Goal: Task Accomplishment & Management: Manage account settings

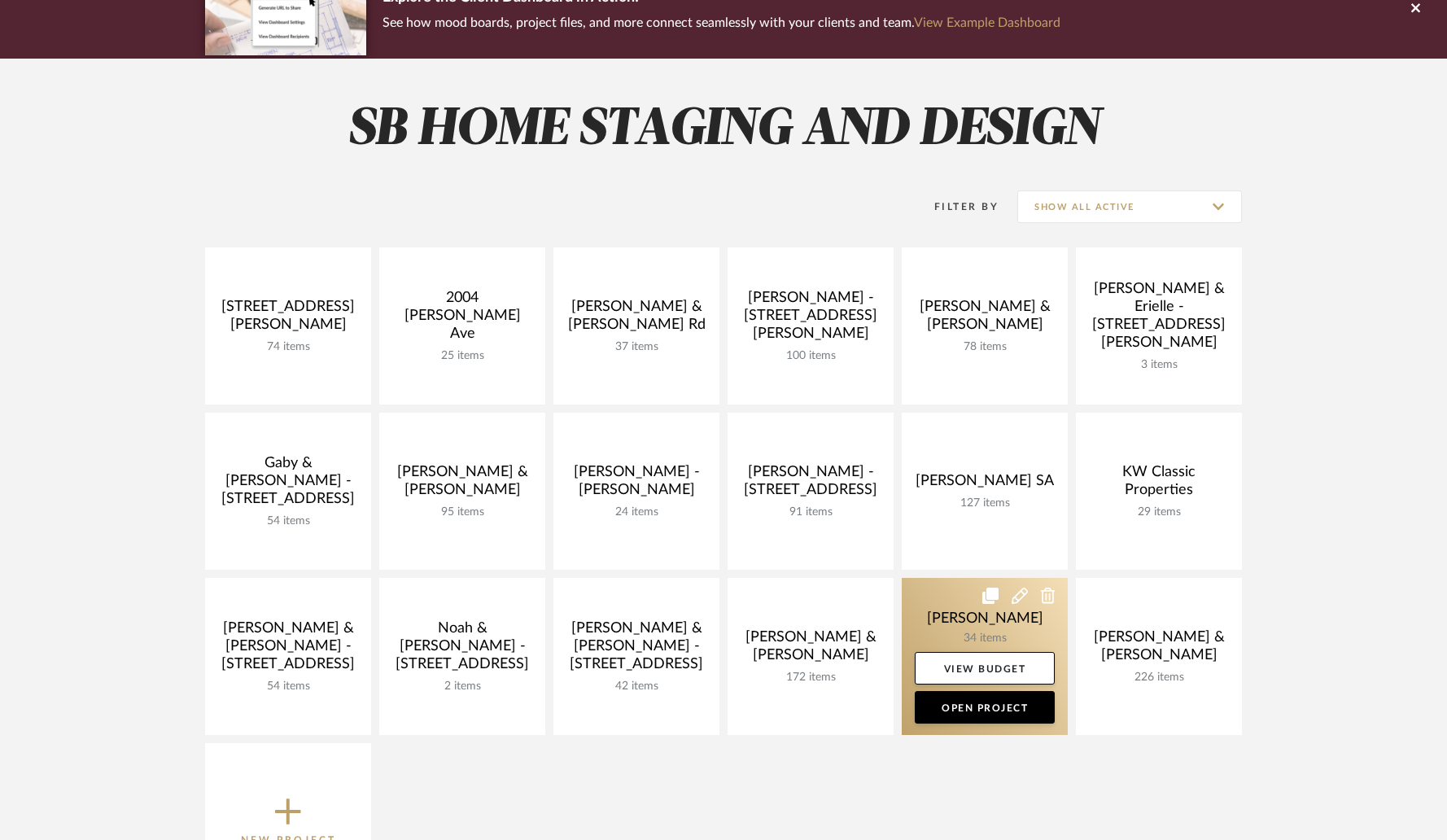
scroll to position [156, 0]
click at [992, 622] on link at bounding box center [985, 656] width 166 height 157
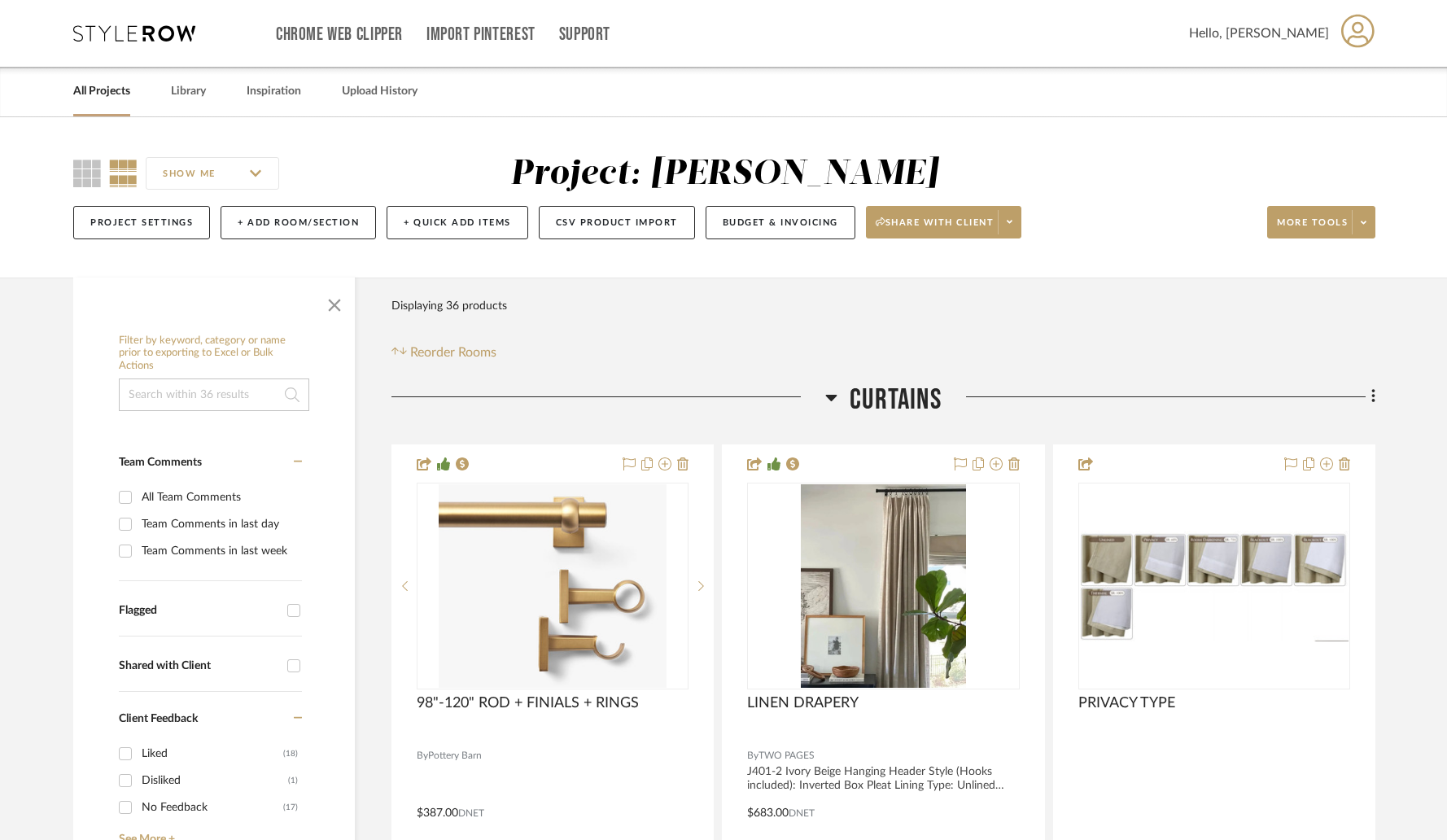
click at [338, 312] on span "button" at bounding box center [335, 303] width 39 height 39
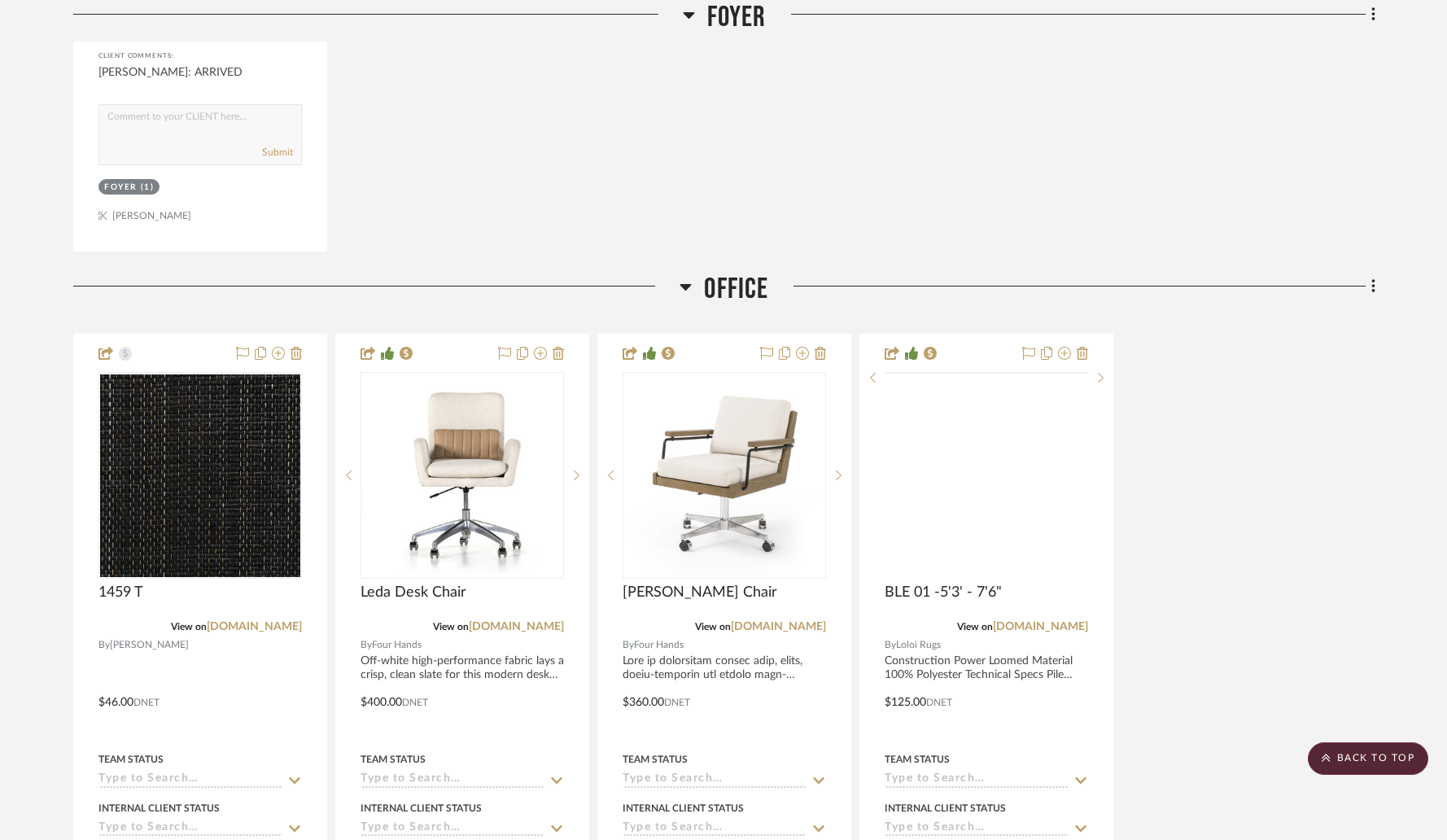
scroll to position [5851, 0]
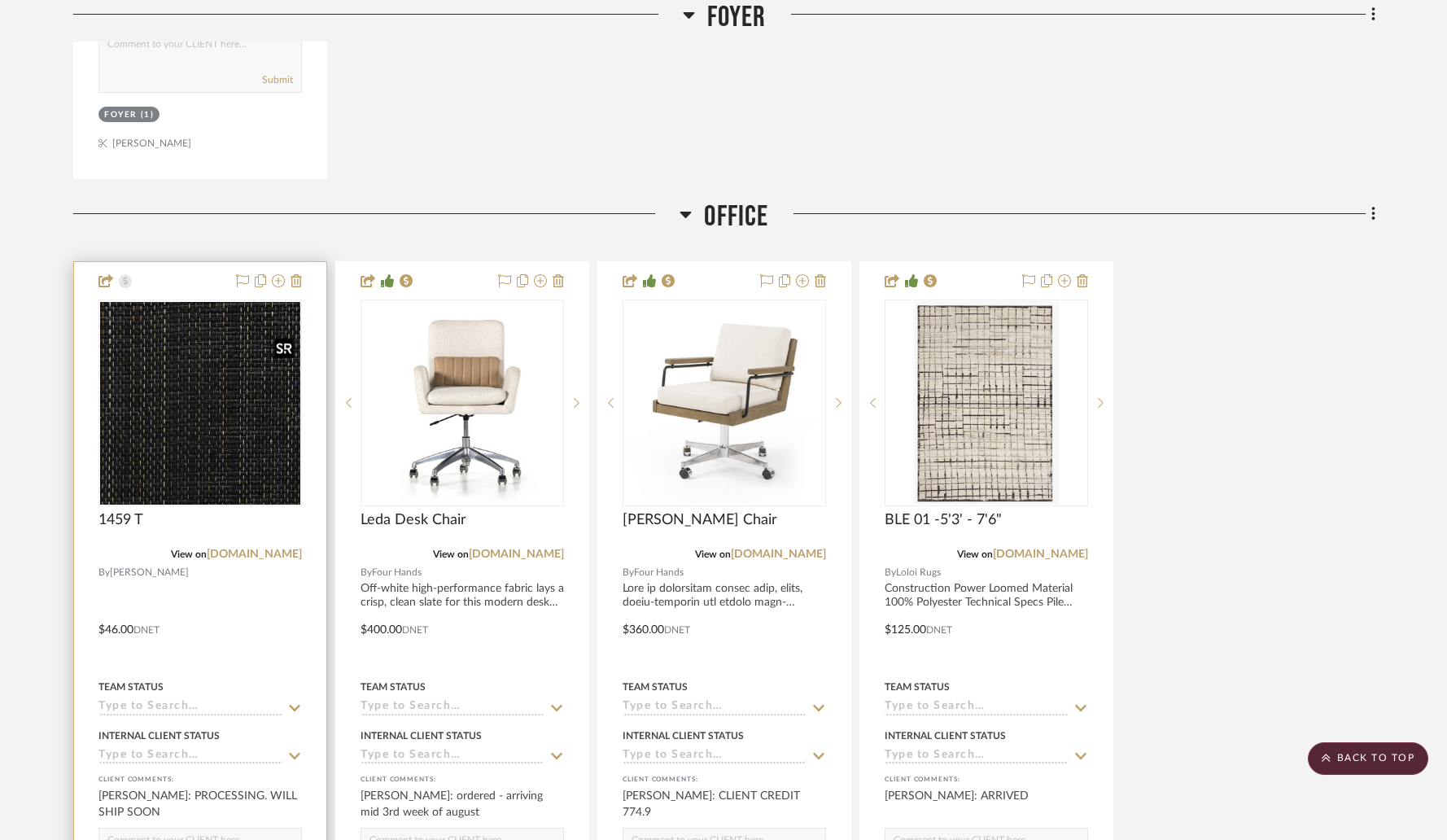
click at [211, 442] on img "0" at bounding box center [200, 403] width 200 height 204
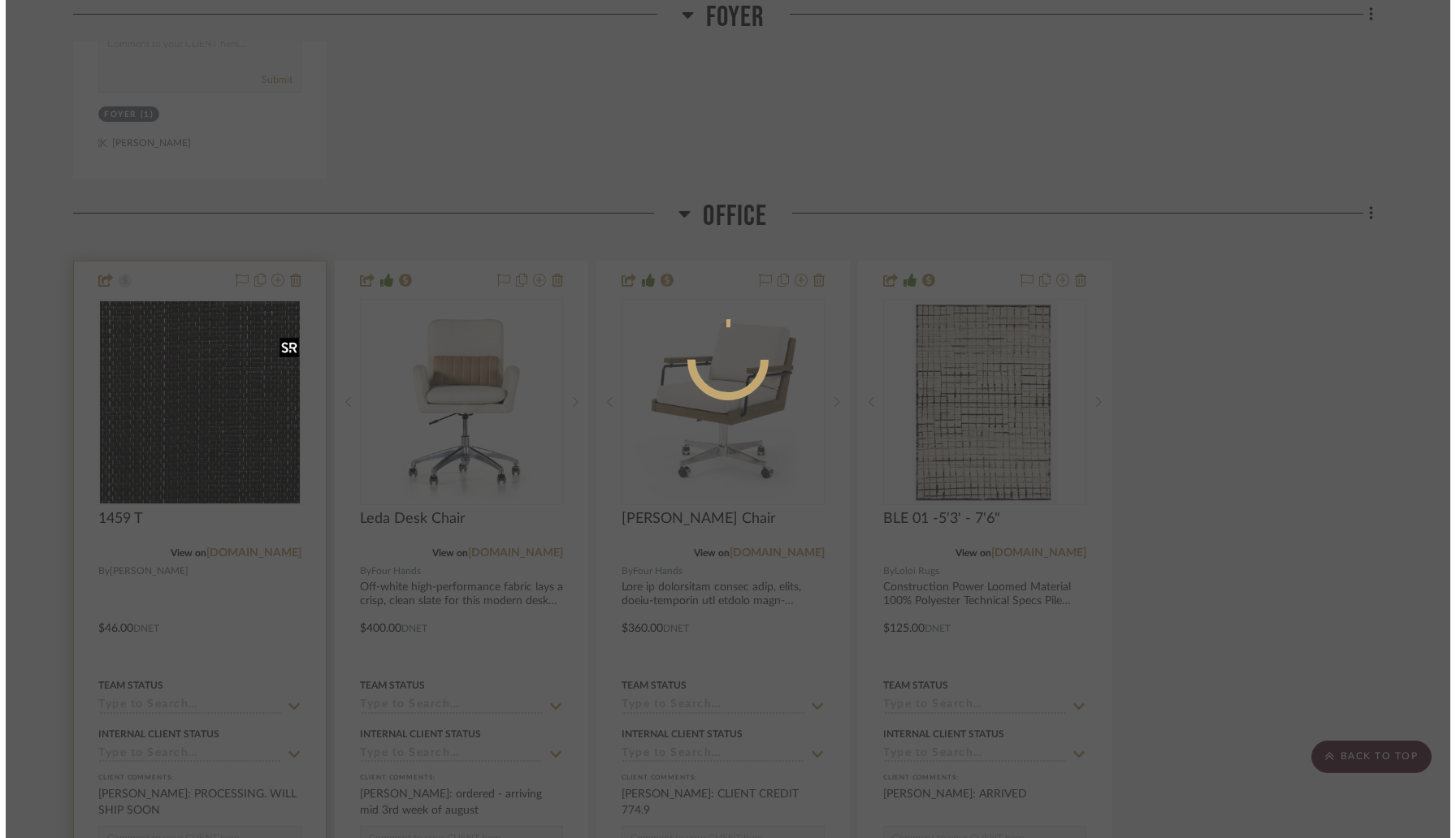
scroll to position [0, 0]
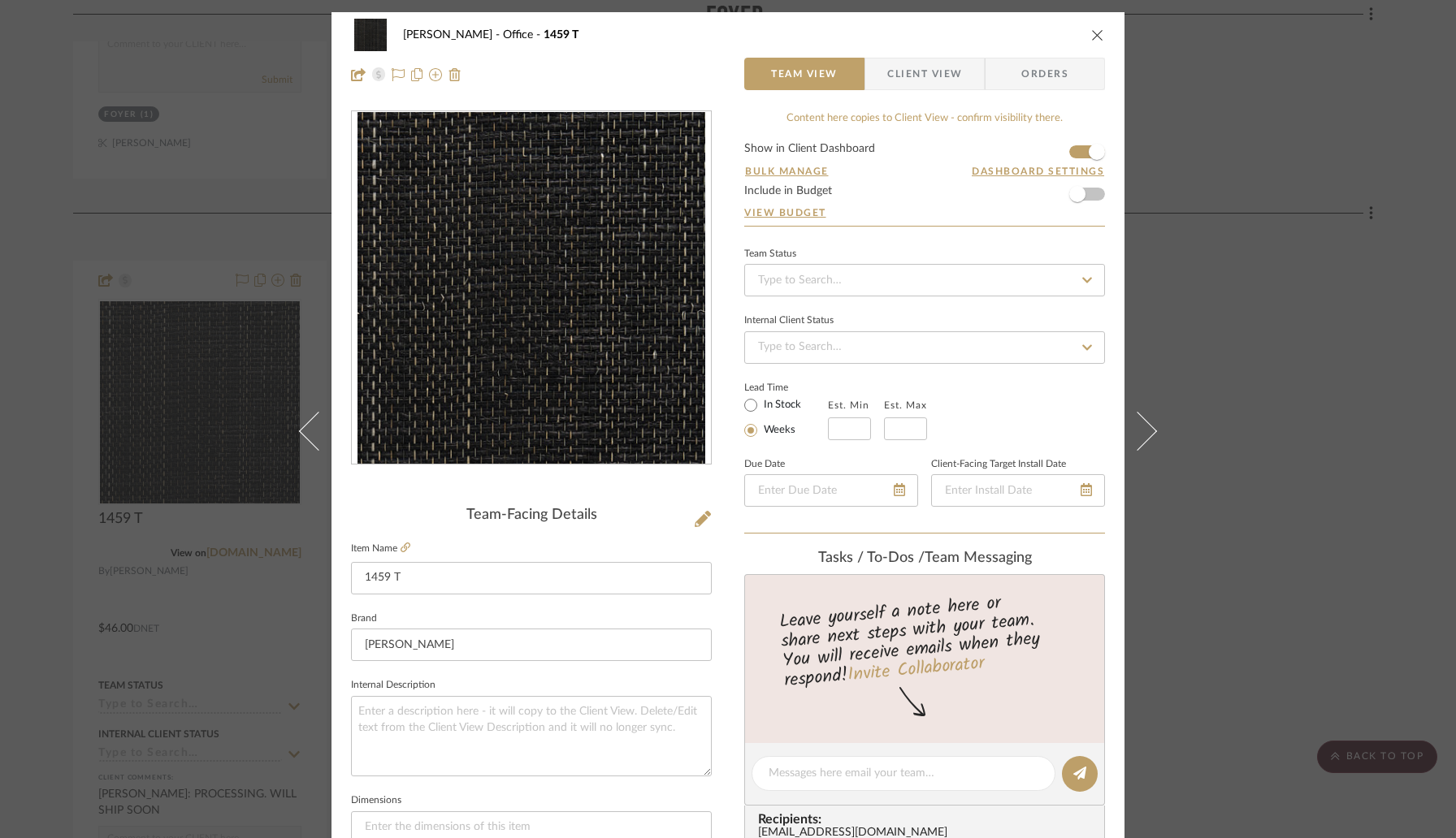
click at [1090, 41] on button "close" at bounding box center [1098, 35] width 15 height 15
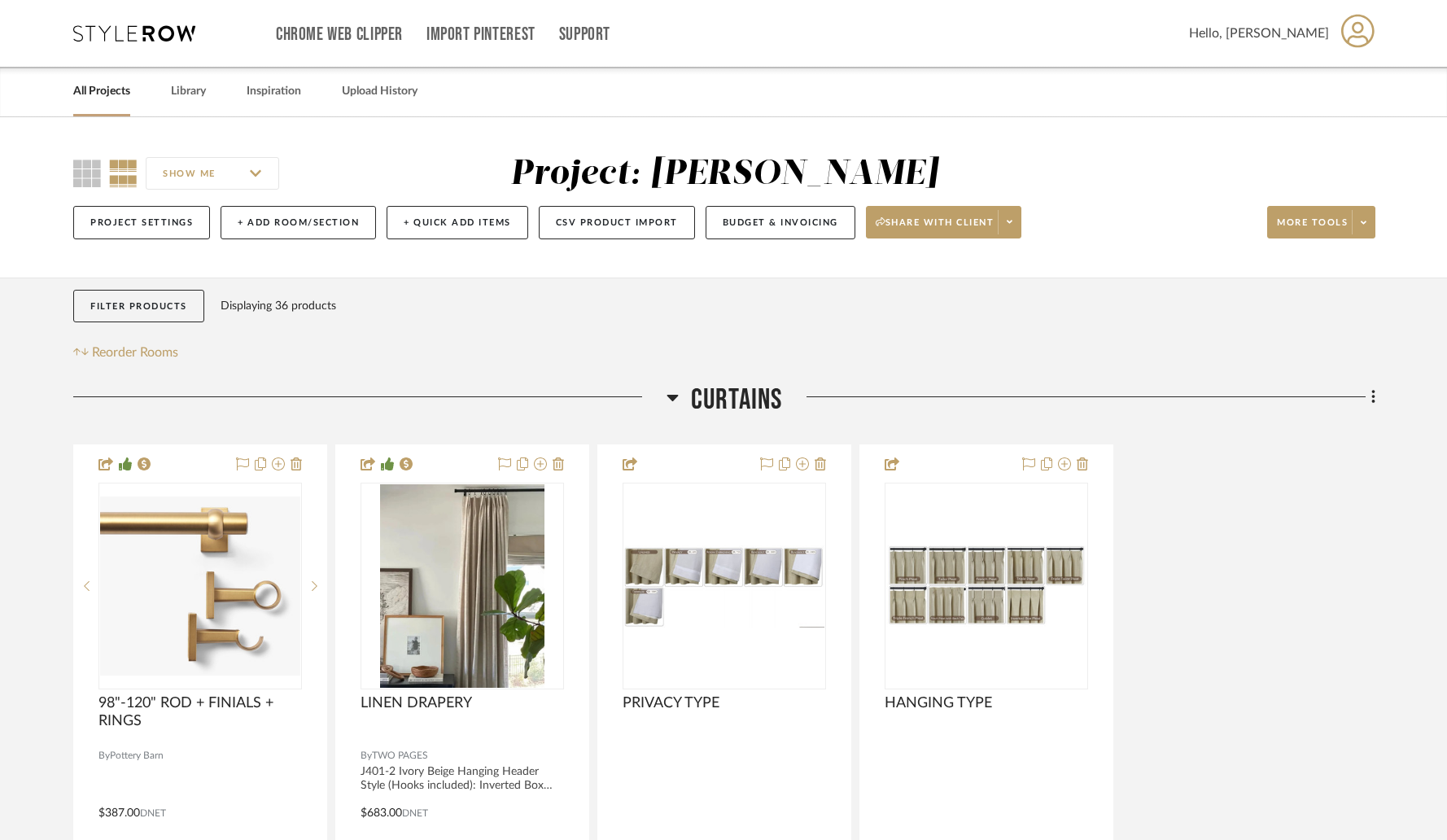
click at [106, 92] on link "All Projects" at bounding box center [101, 91] width 57 height 22
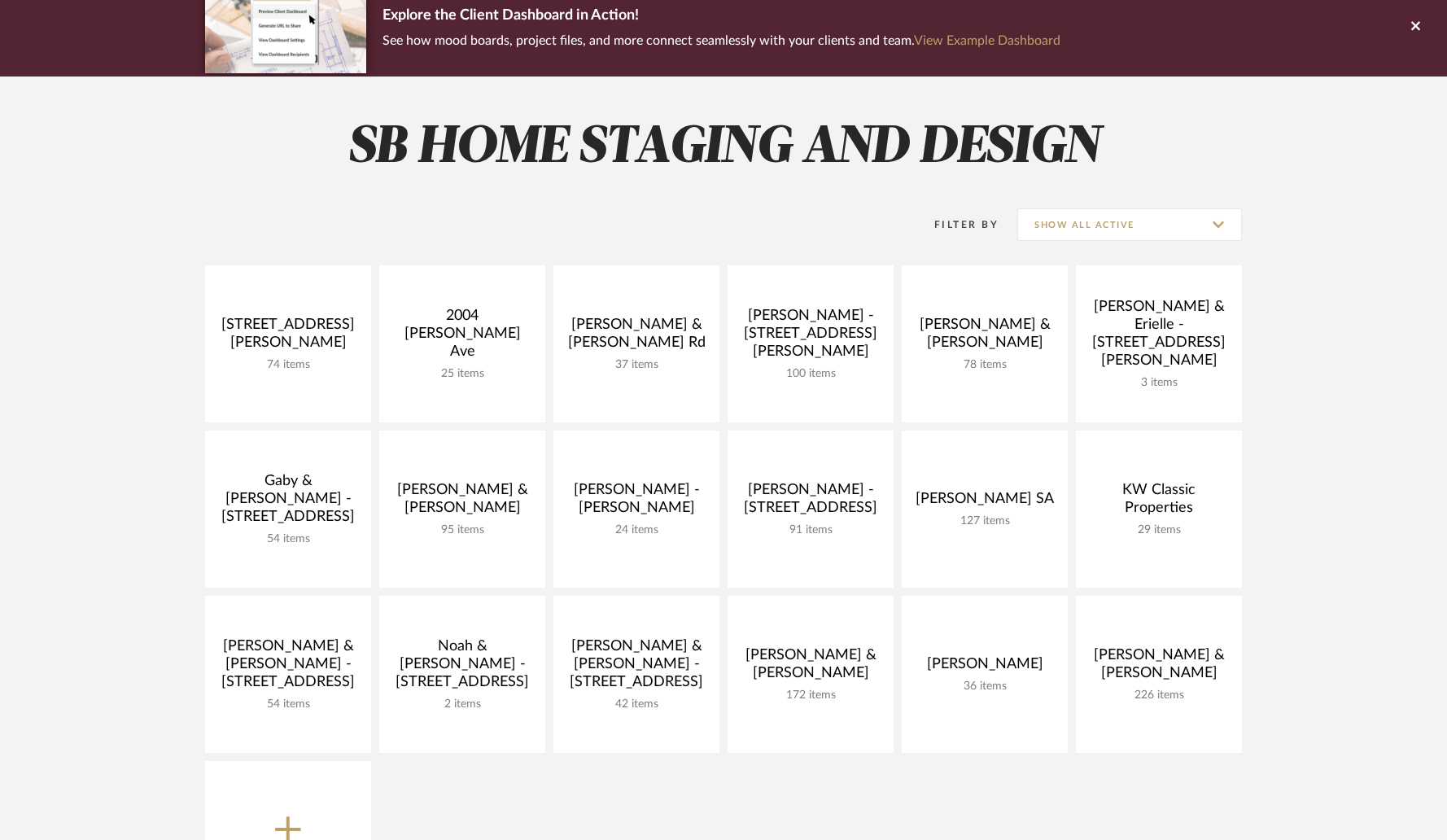
scroll to position [203, 0]
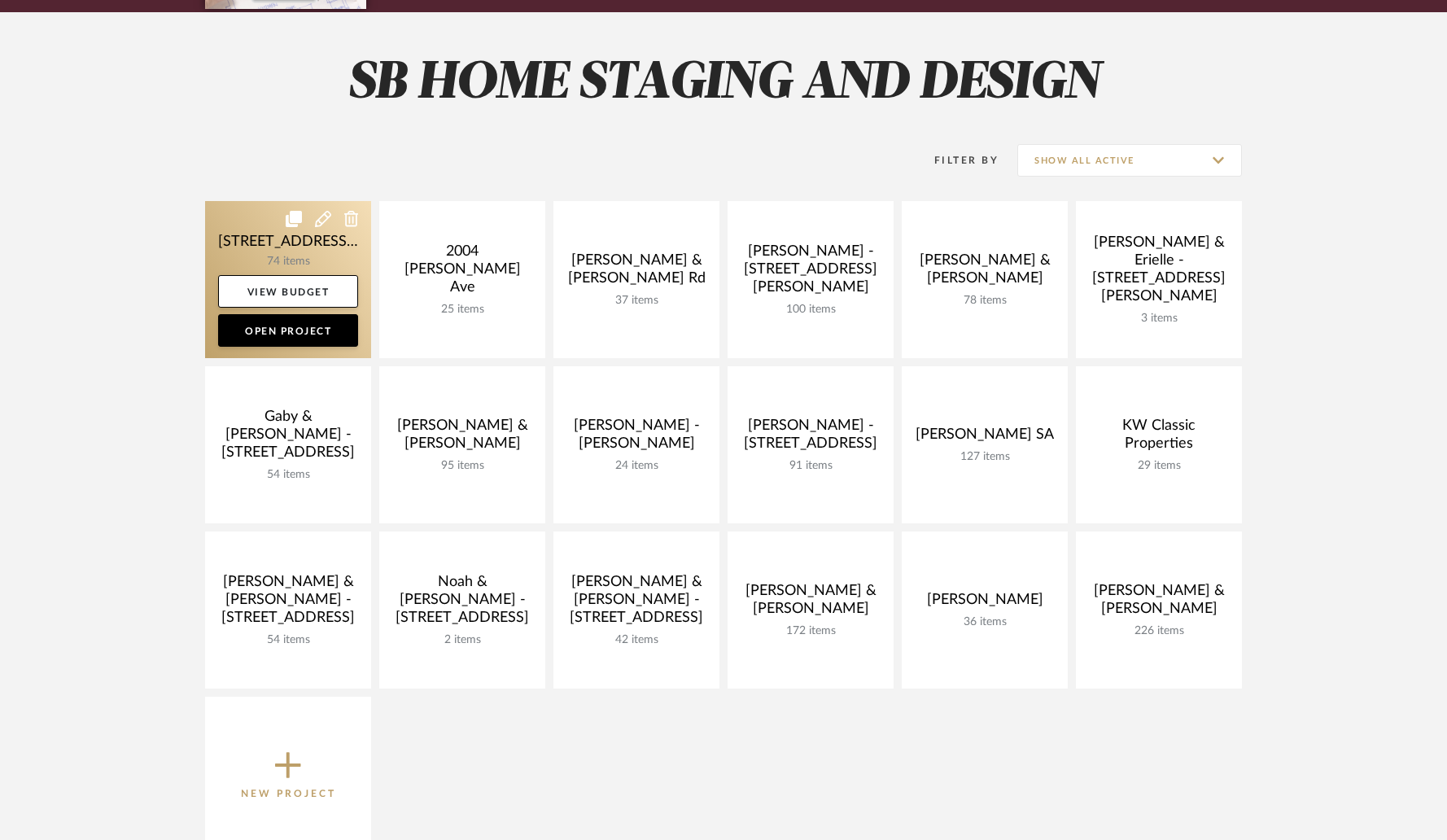
click at [333, 249] on link at bounding box center [288, 279] width 166 height 157
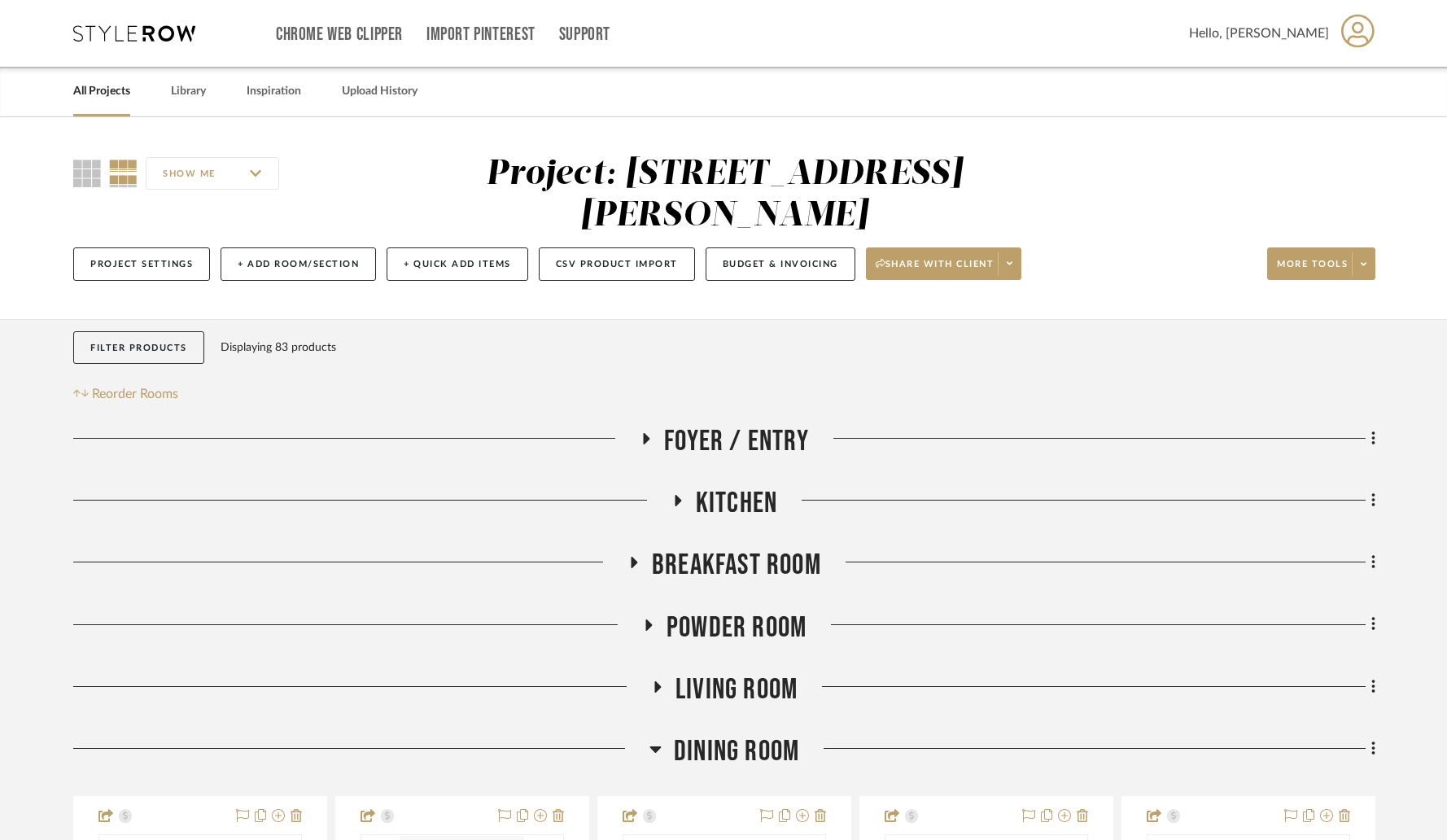
click at [654, 739] on icon at bounding box center [655, 749] width 12 height 20
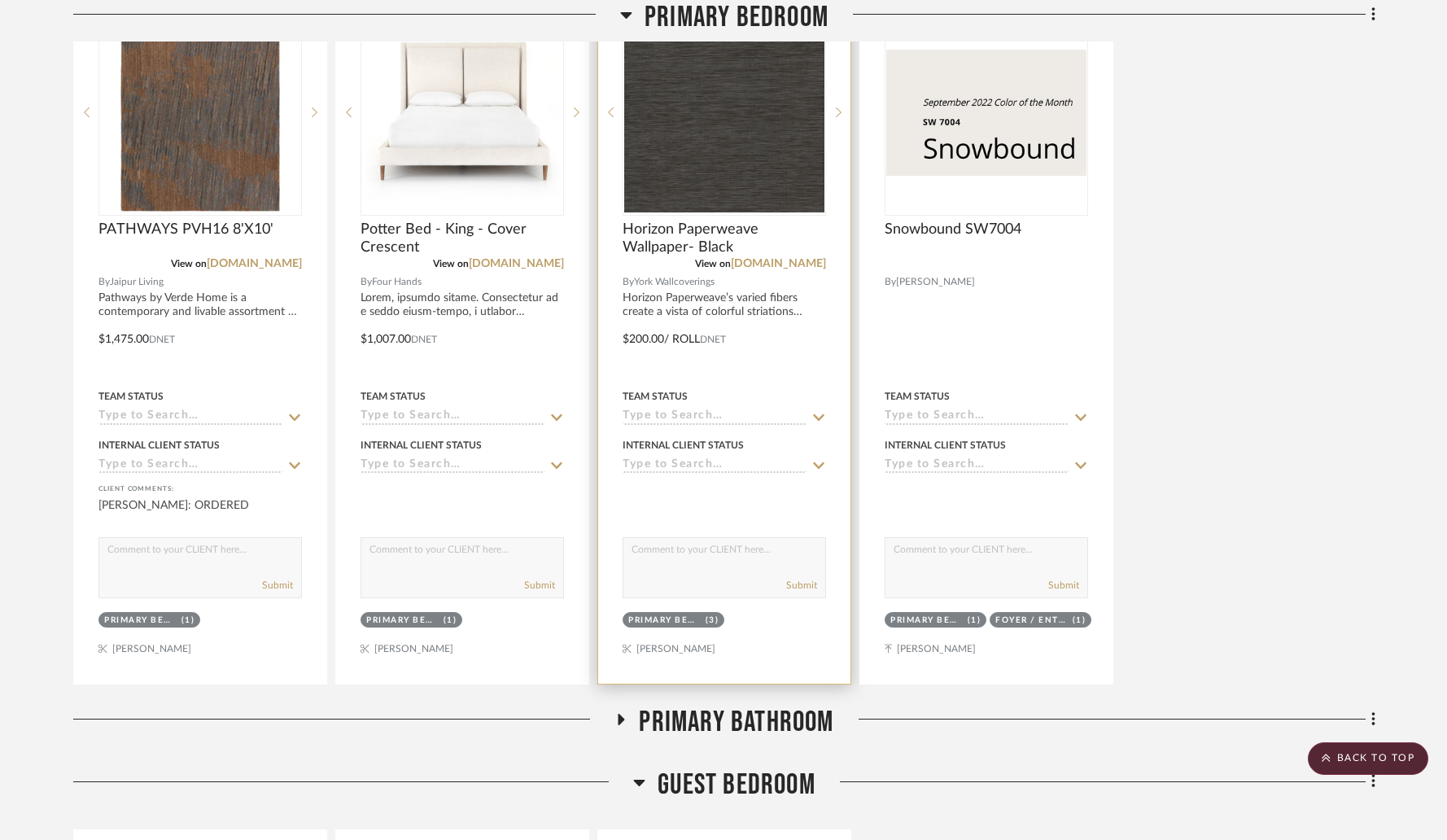
scroll to position [1019, 0]
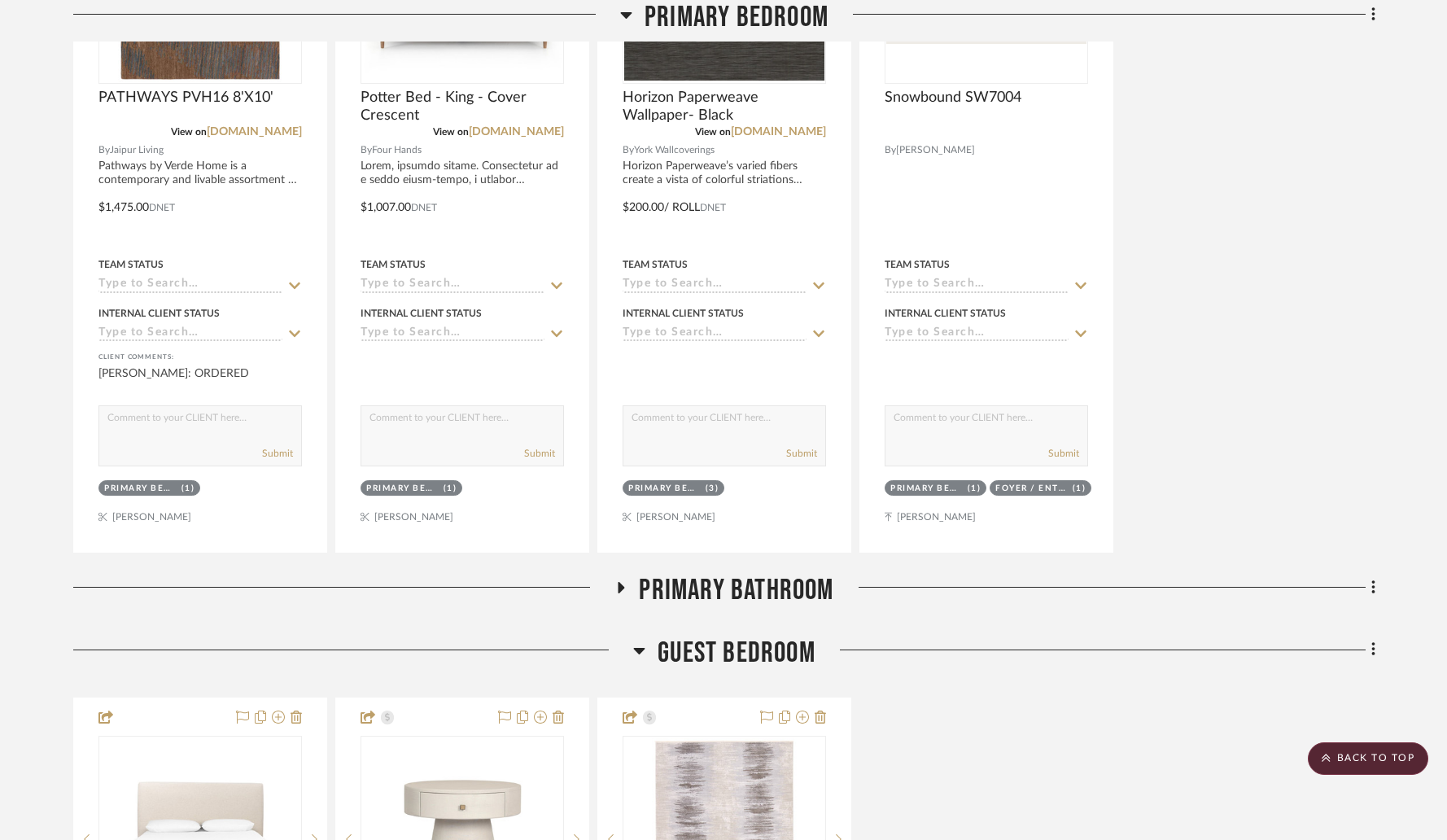
click at [621, 582] on icon at bounding box center [621, 587] width 7 height 11
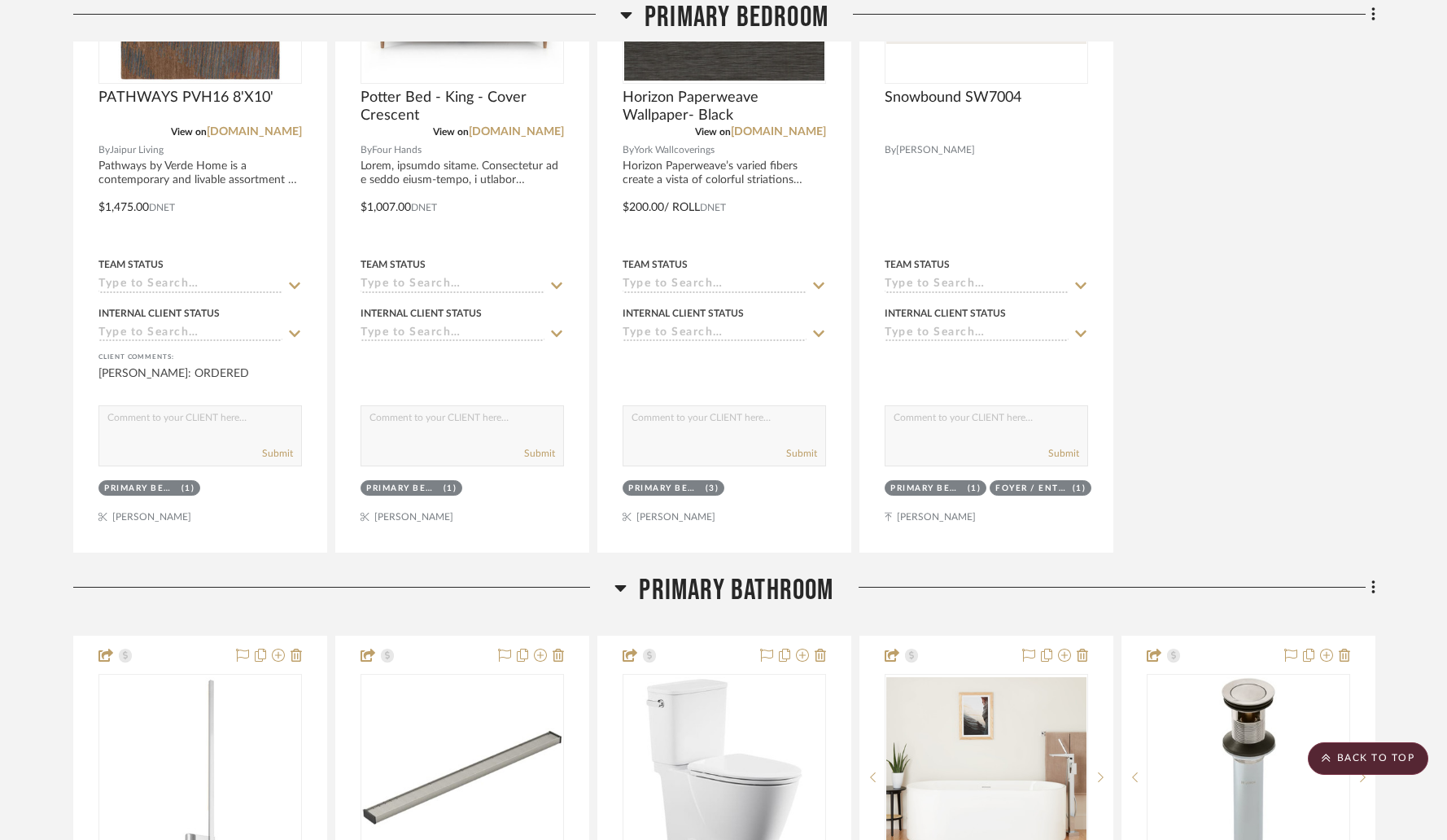
scroll to position [1026, 0]
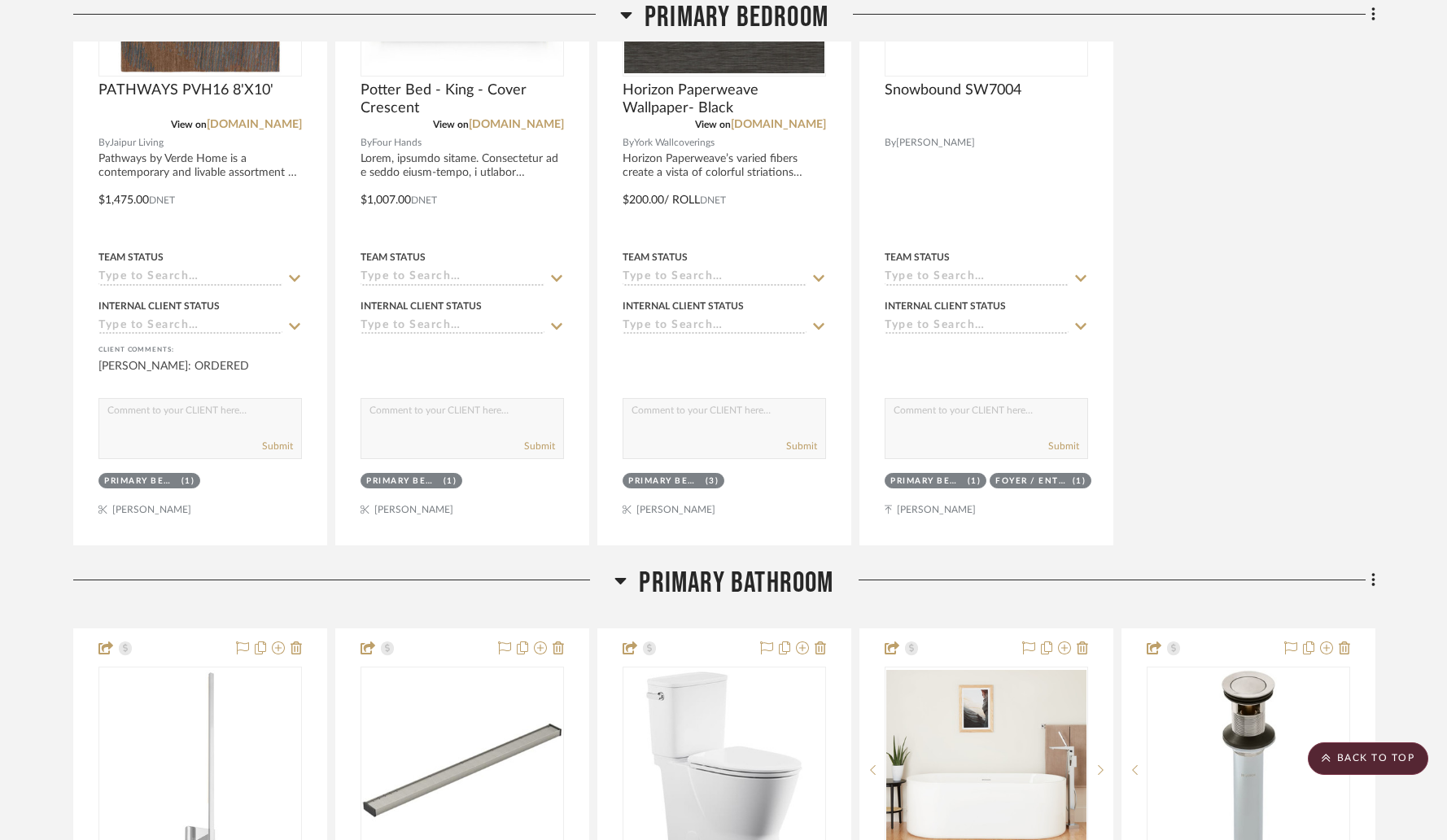
click at [623, 570] on icon at bounding box center [620, 580] width 12 height 20
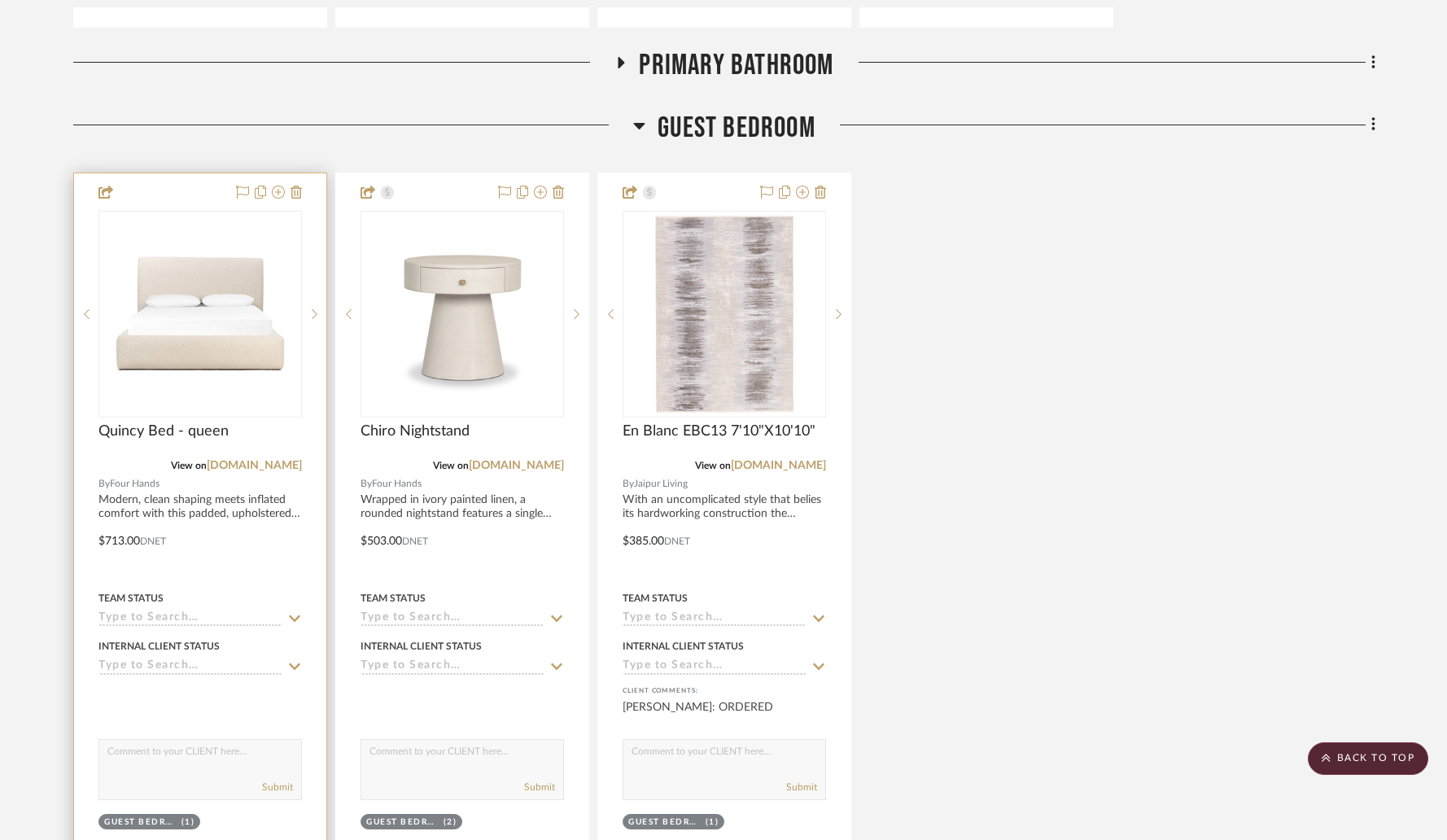
scroll to position [1549, 0]
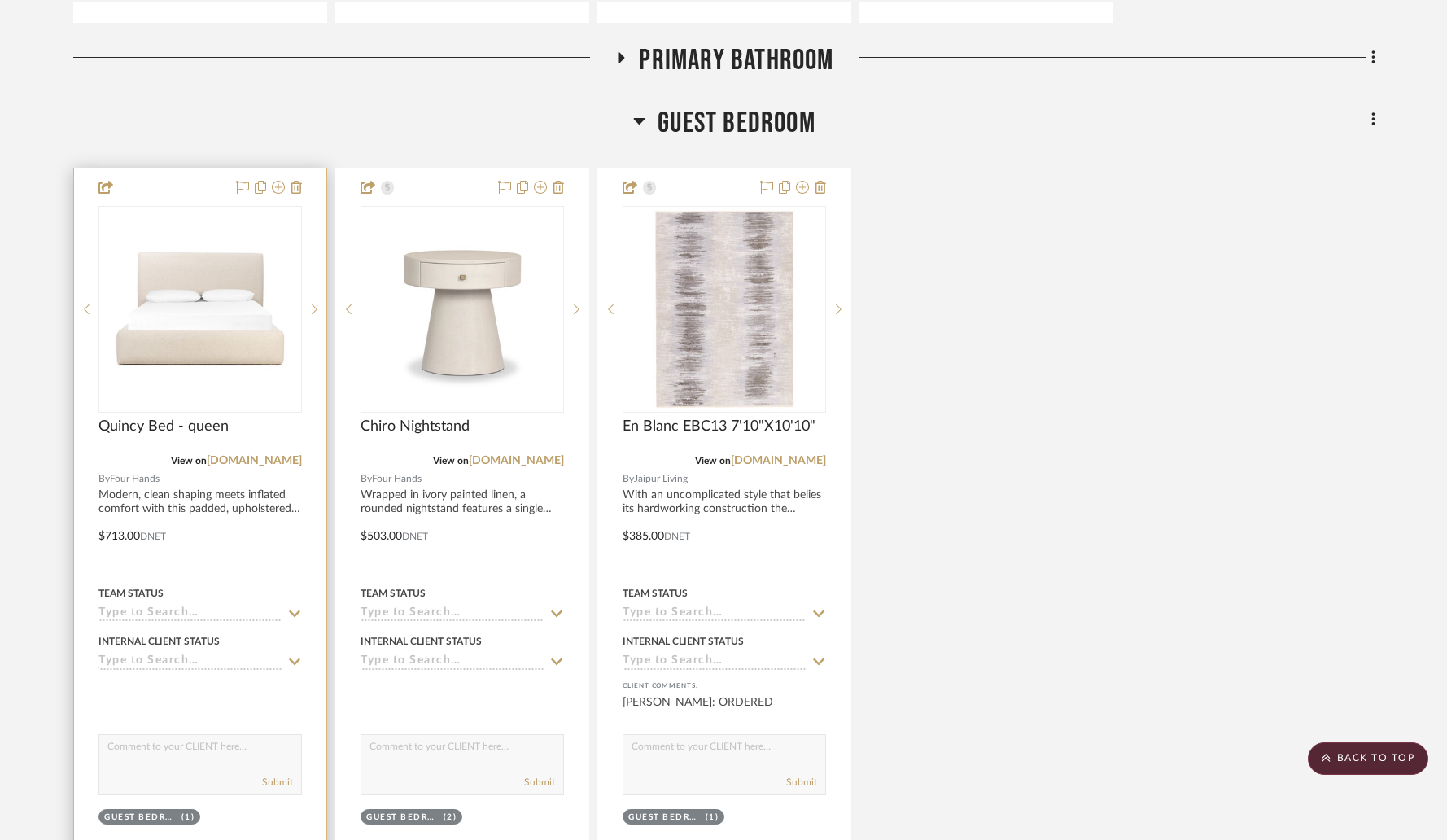
click at [178, 735] on textarea at bounding box center [200, 750] width 202 height 31
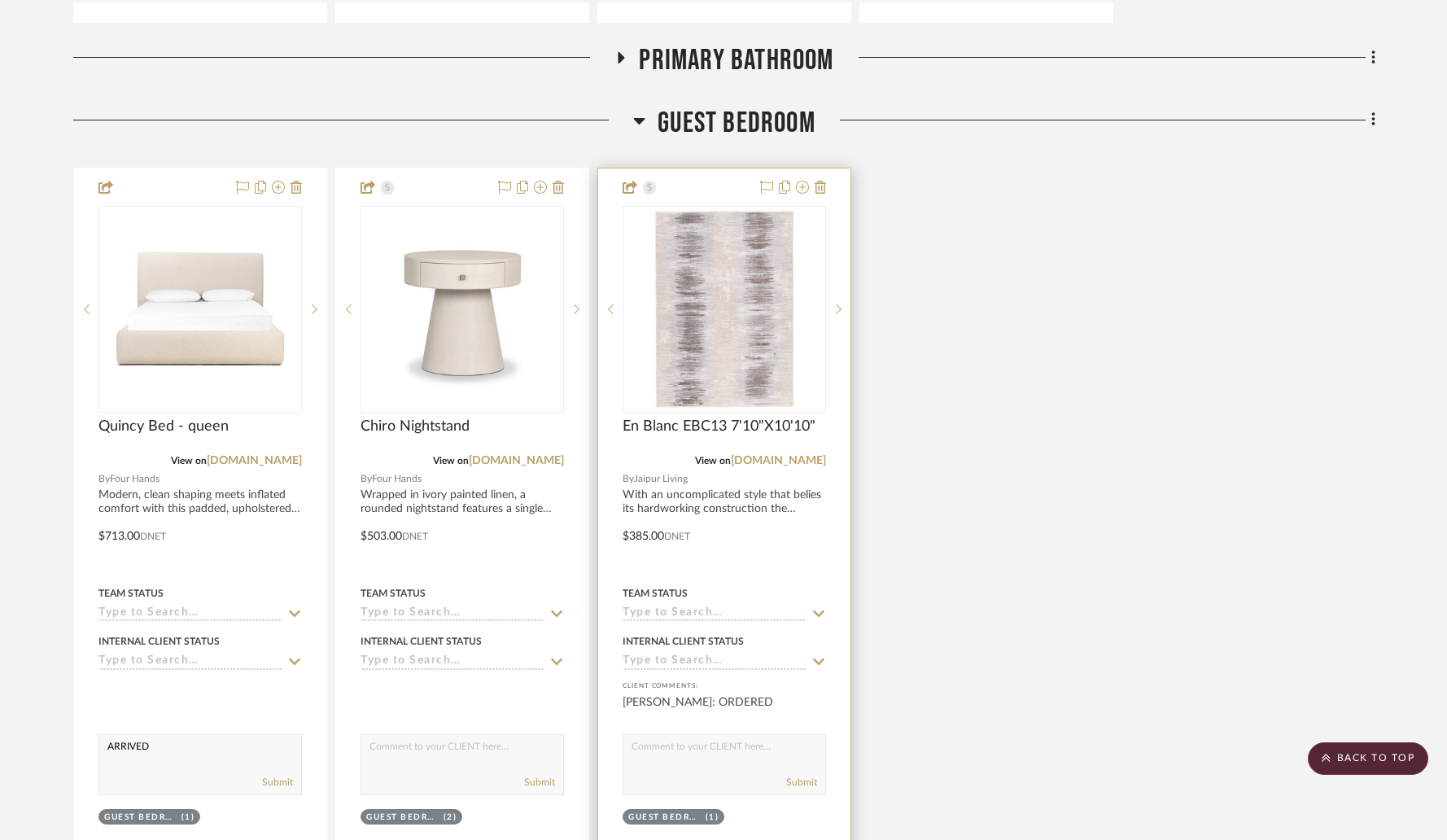
click at [682, 735] on textarea at bounding box center [724, 750] width 202 height 31
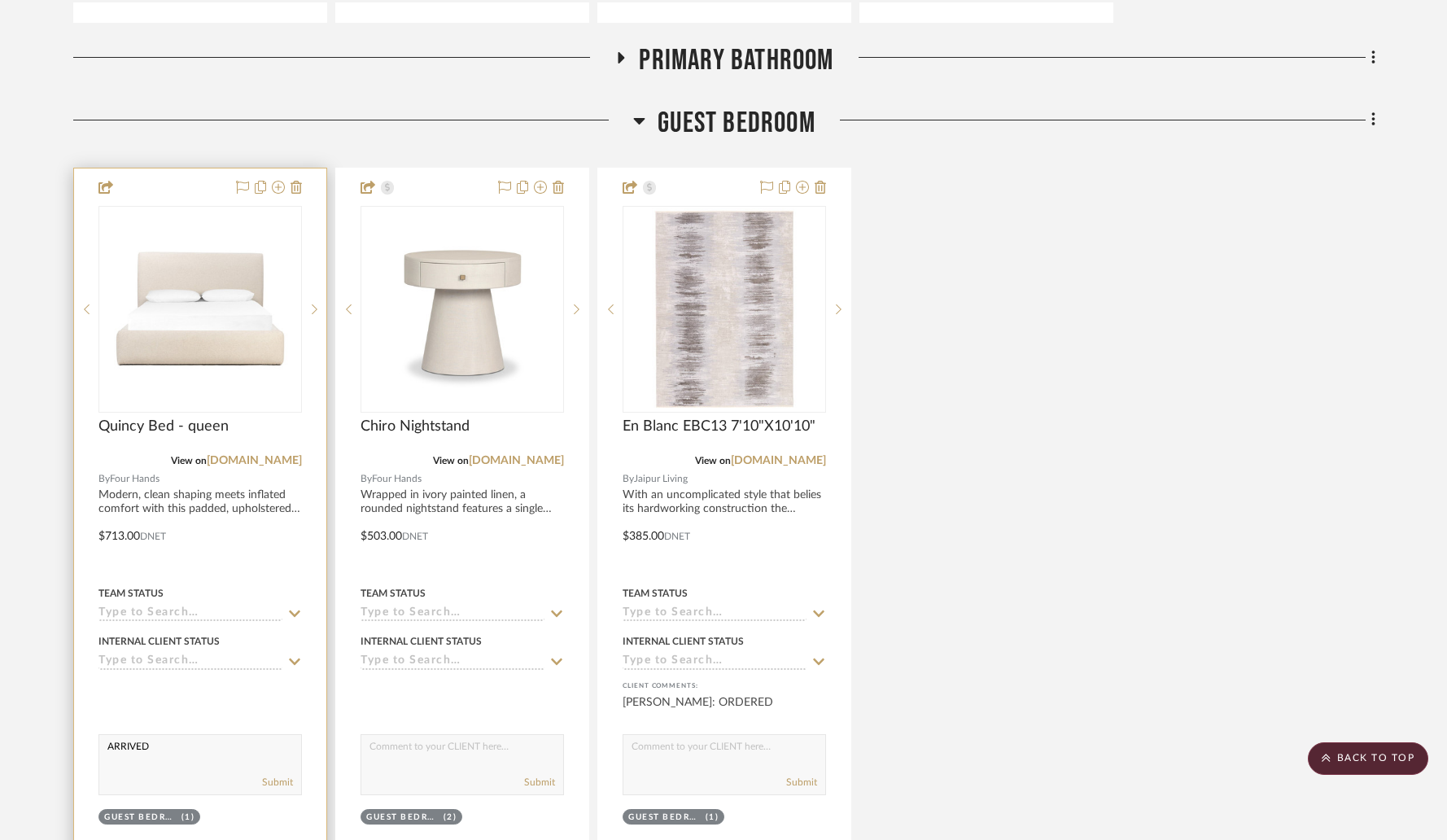
click at [259, 735] on textarea "ARRIVED" at bounding box center [200, 750] width 202 height 31
type textarea "ARRIVED"
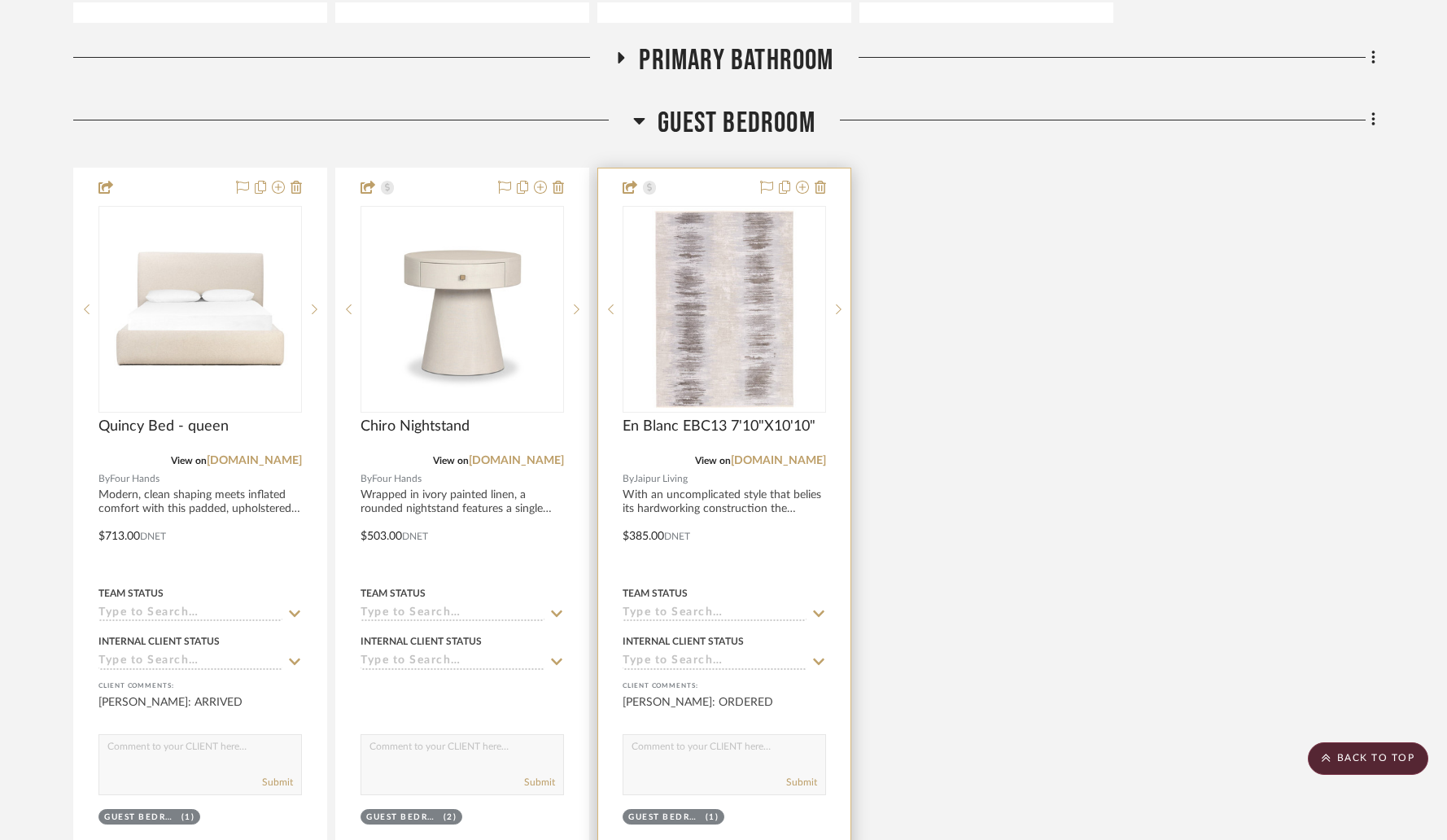
click at [638, 735] on textarea at bounding box center [724, 750] width 202 height 31
type textarea "ARRIVED"
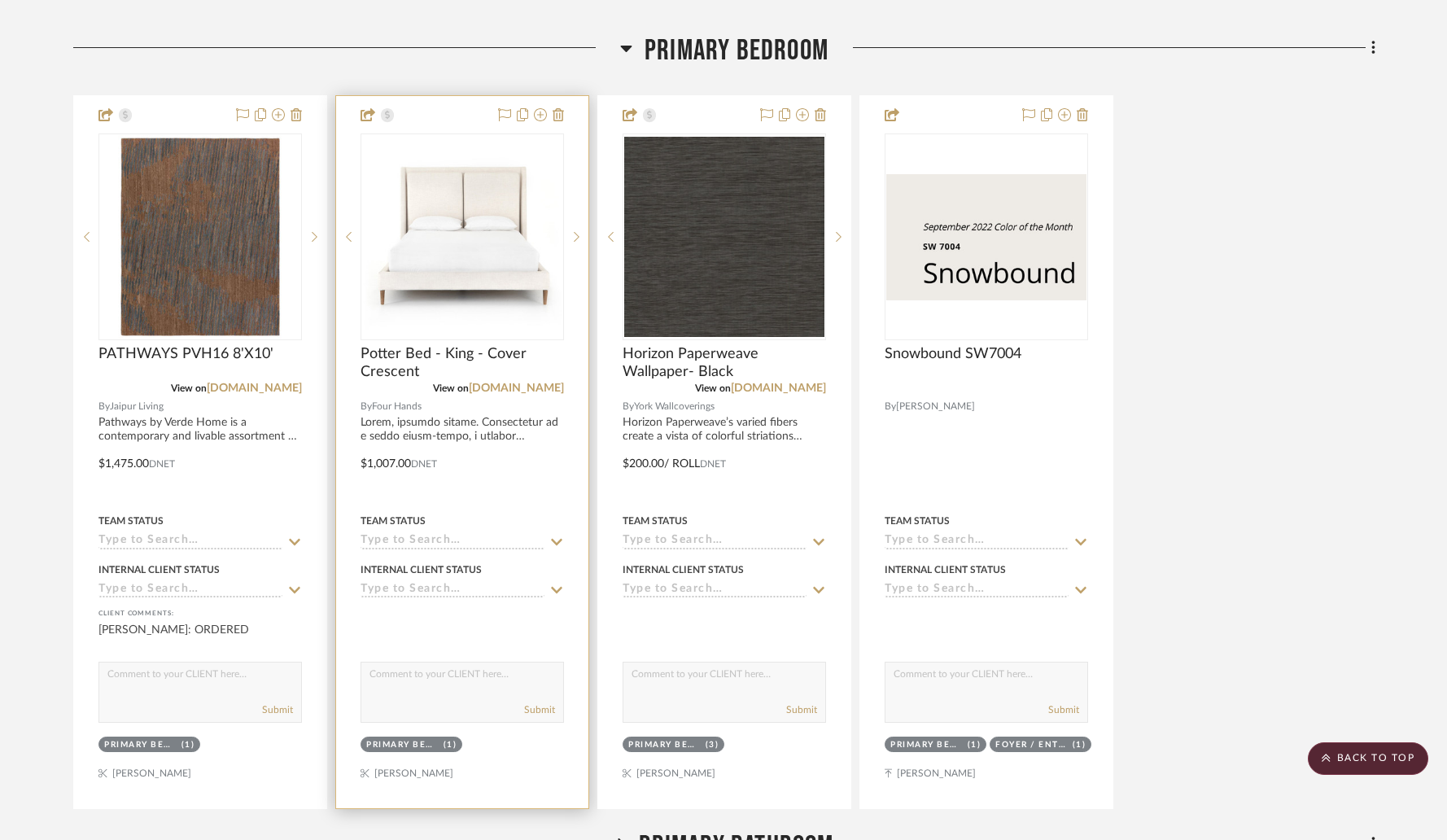
scroll to position [793, 0]
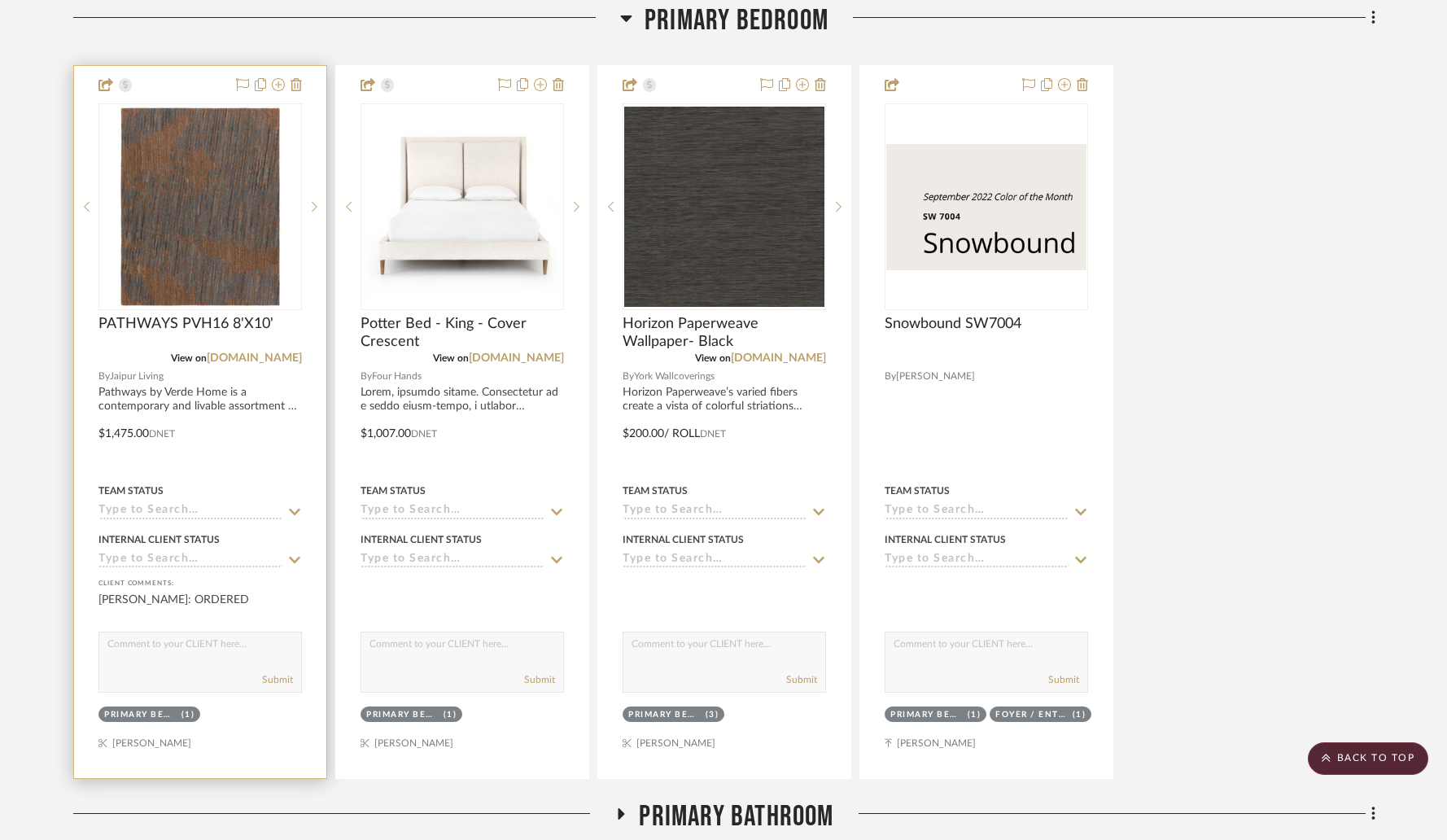
click at [186, 632] on textarea at bounding box center [200, 647] width 202 height 31
type textarea "ARRIVED"
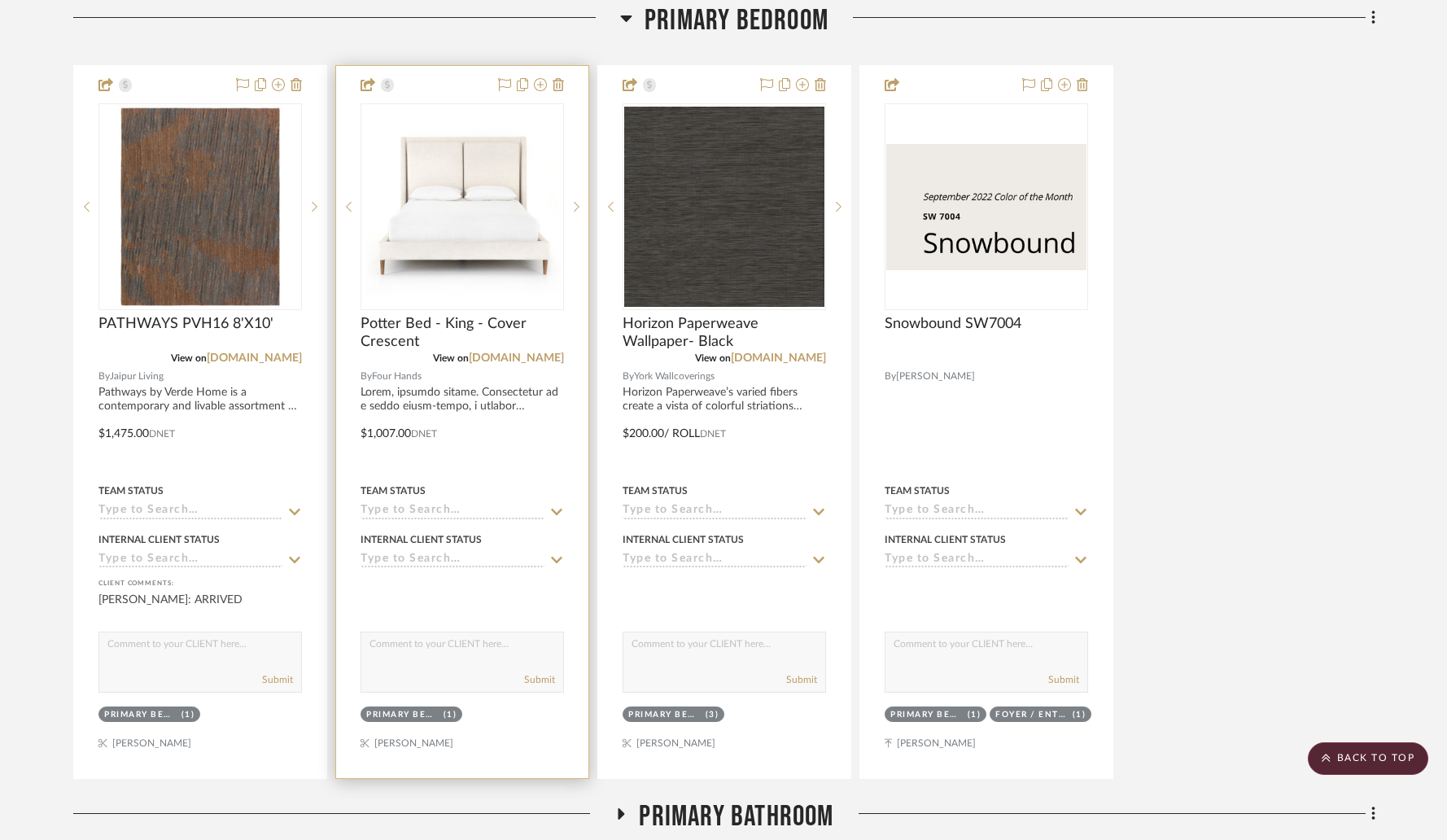
click at [402, 632] on textarea at bounding box center [462, 647] width 202 height 31
type textarea "ARRIVED"
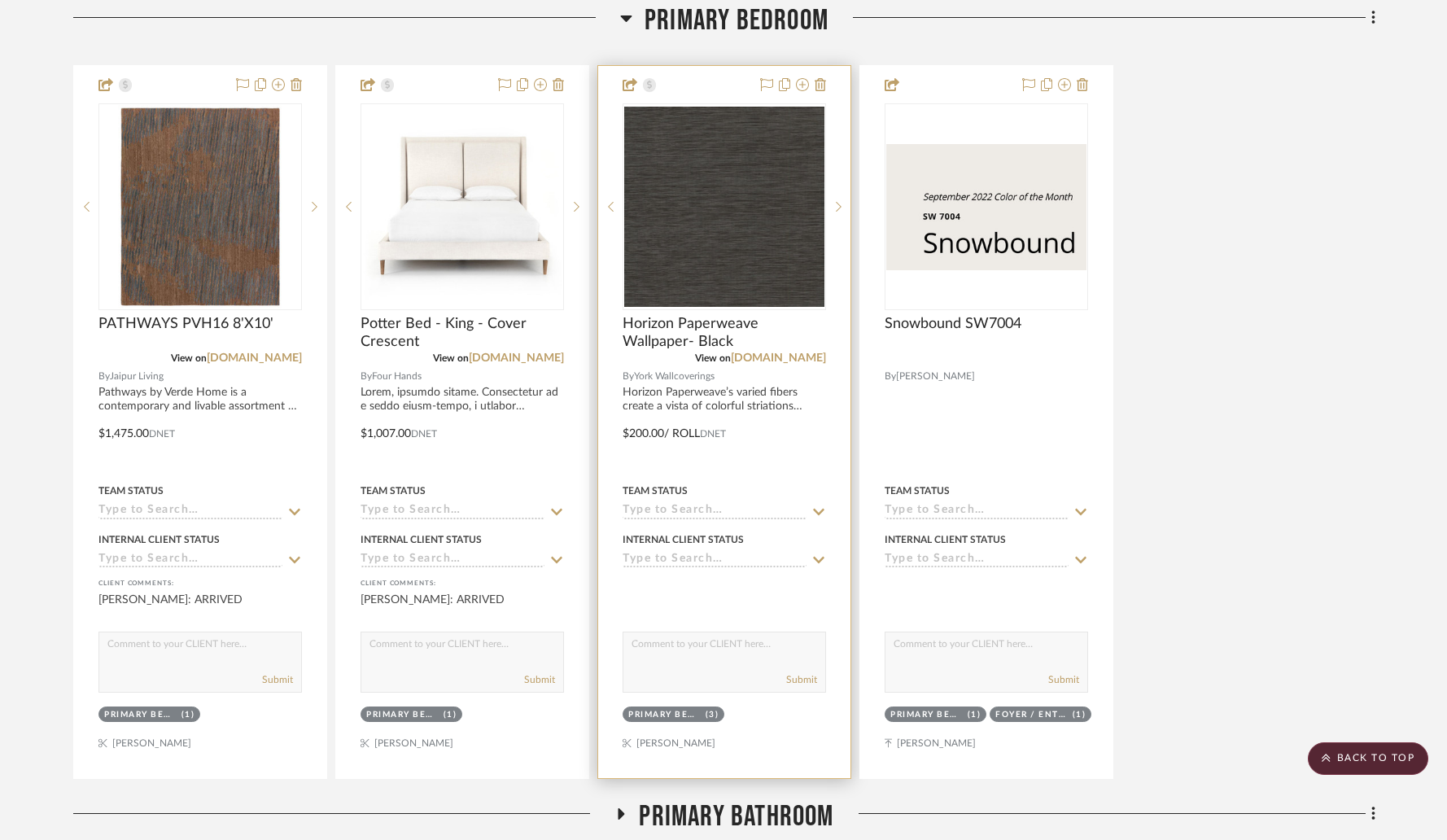
click at [640, 632] on textarea at bounding box center [724, 647] width 202 height 31
type textarea "INSTALLED"
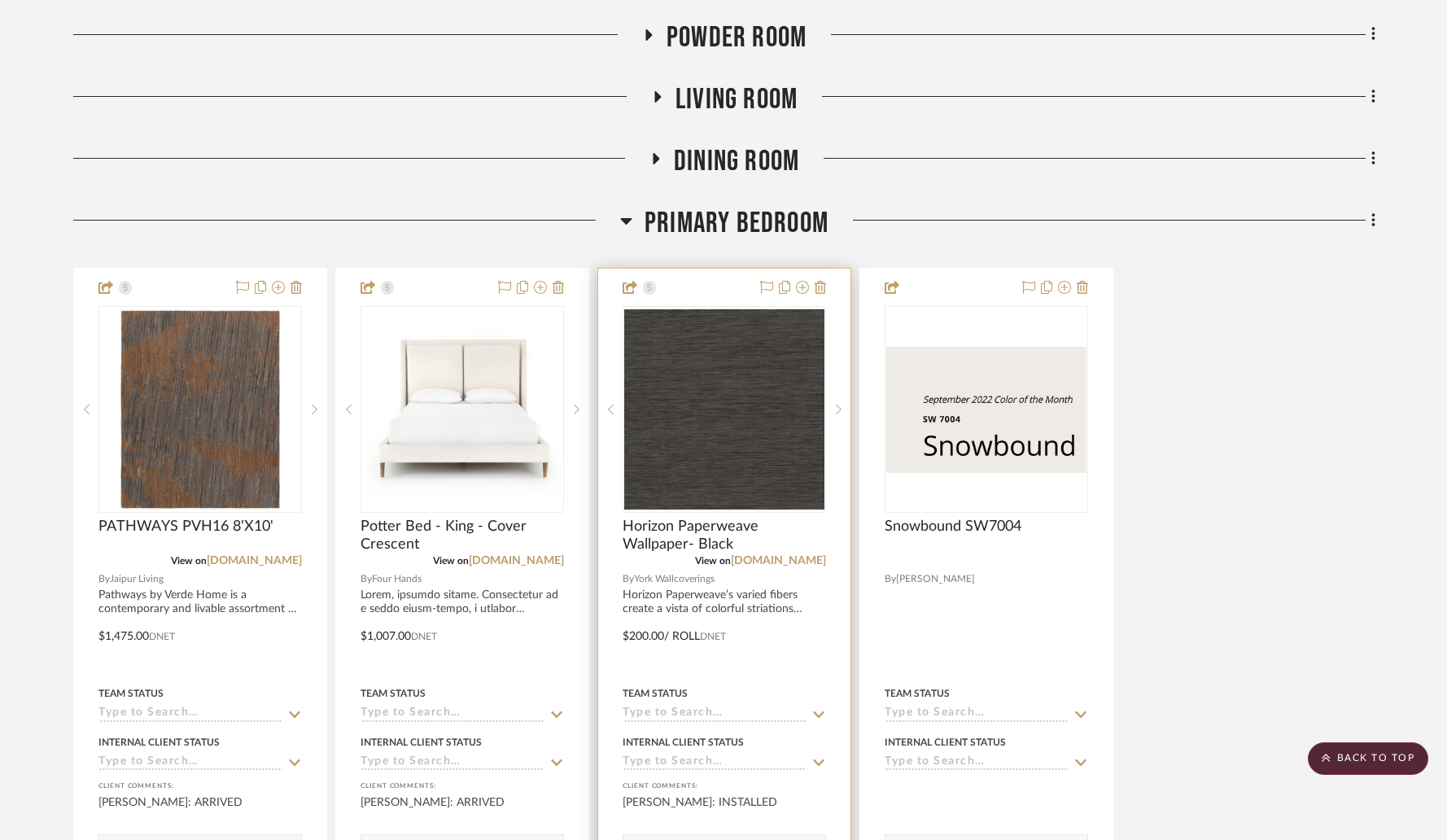
scroll to position [221, 0]
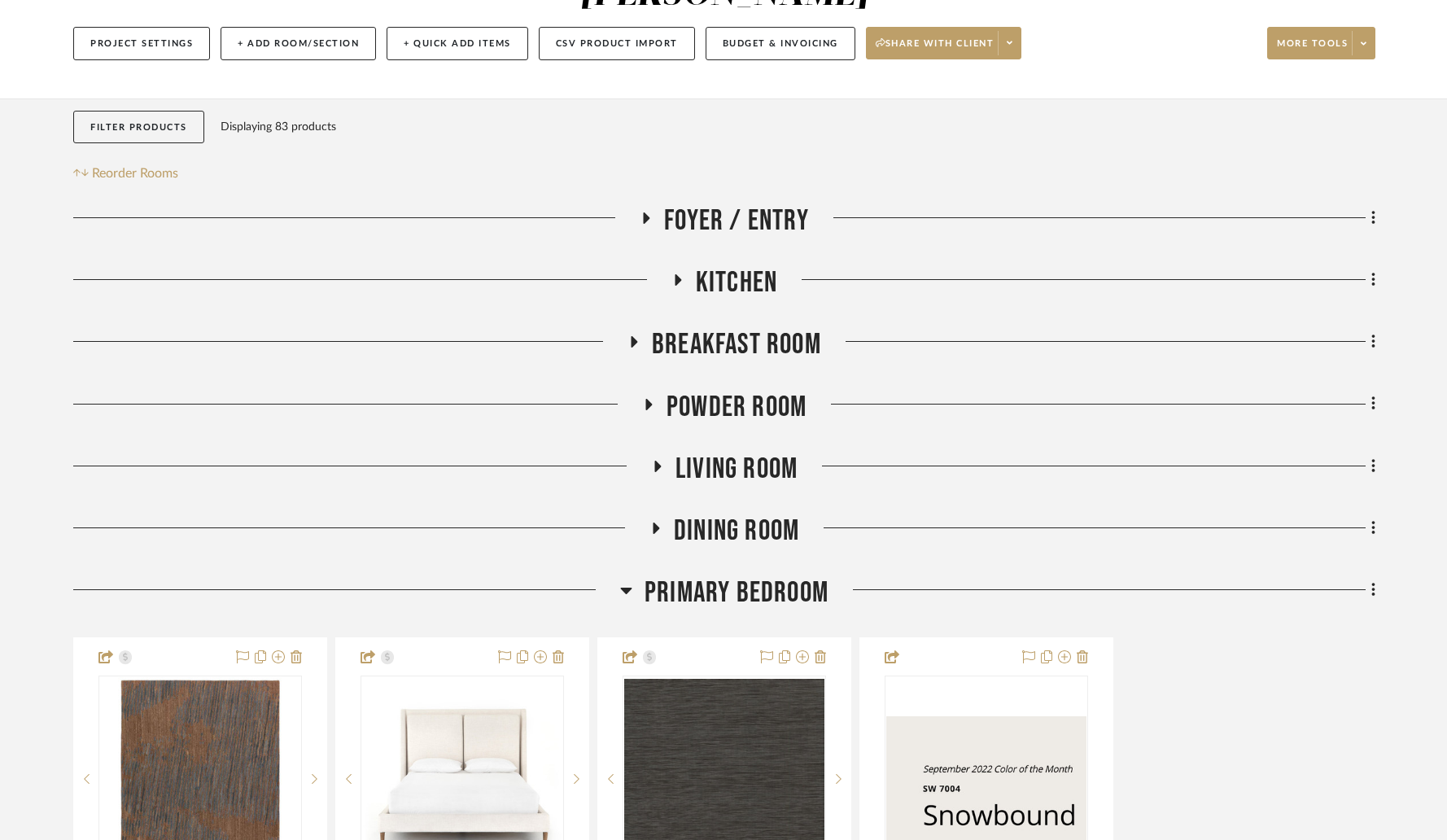
click at [661, 521] on icon at bounding box center [655, 527] width 20 height 12
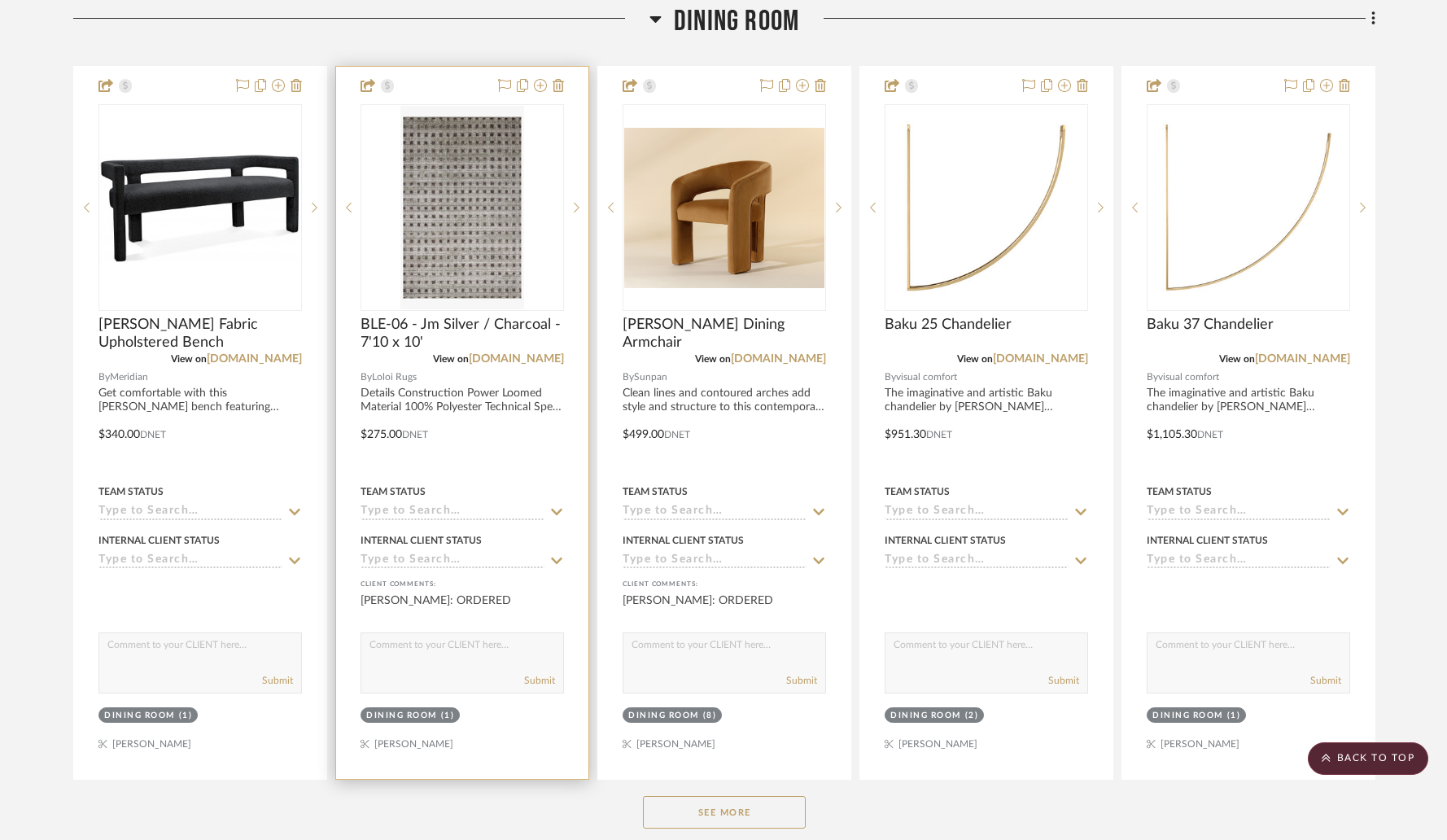
scroll to position [732, 0]
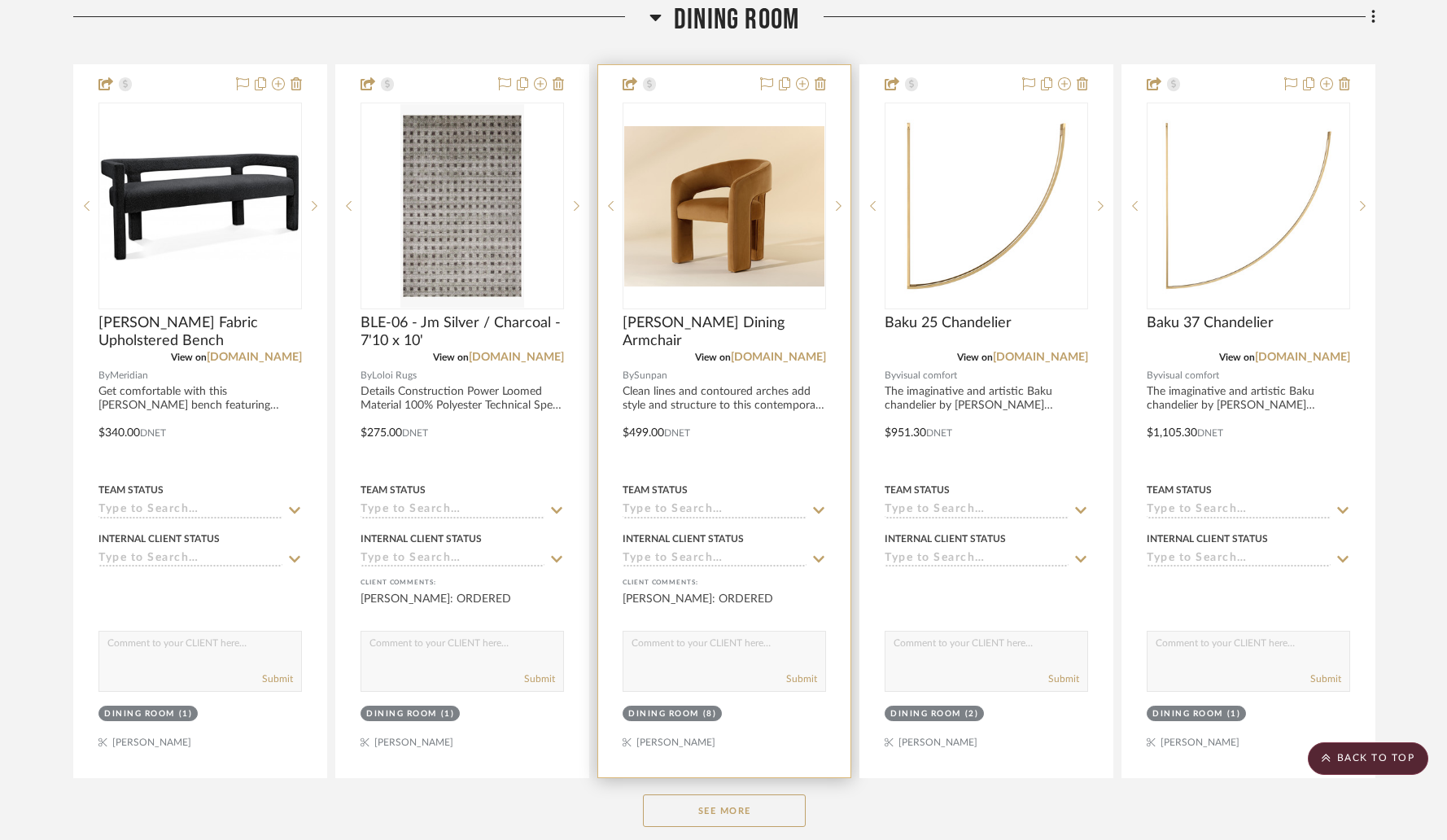
click at [673, 631] on textarea at bounding box center [724, 646] width 202 height 31
type textarea "ARRIVED"
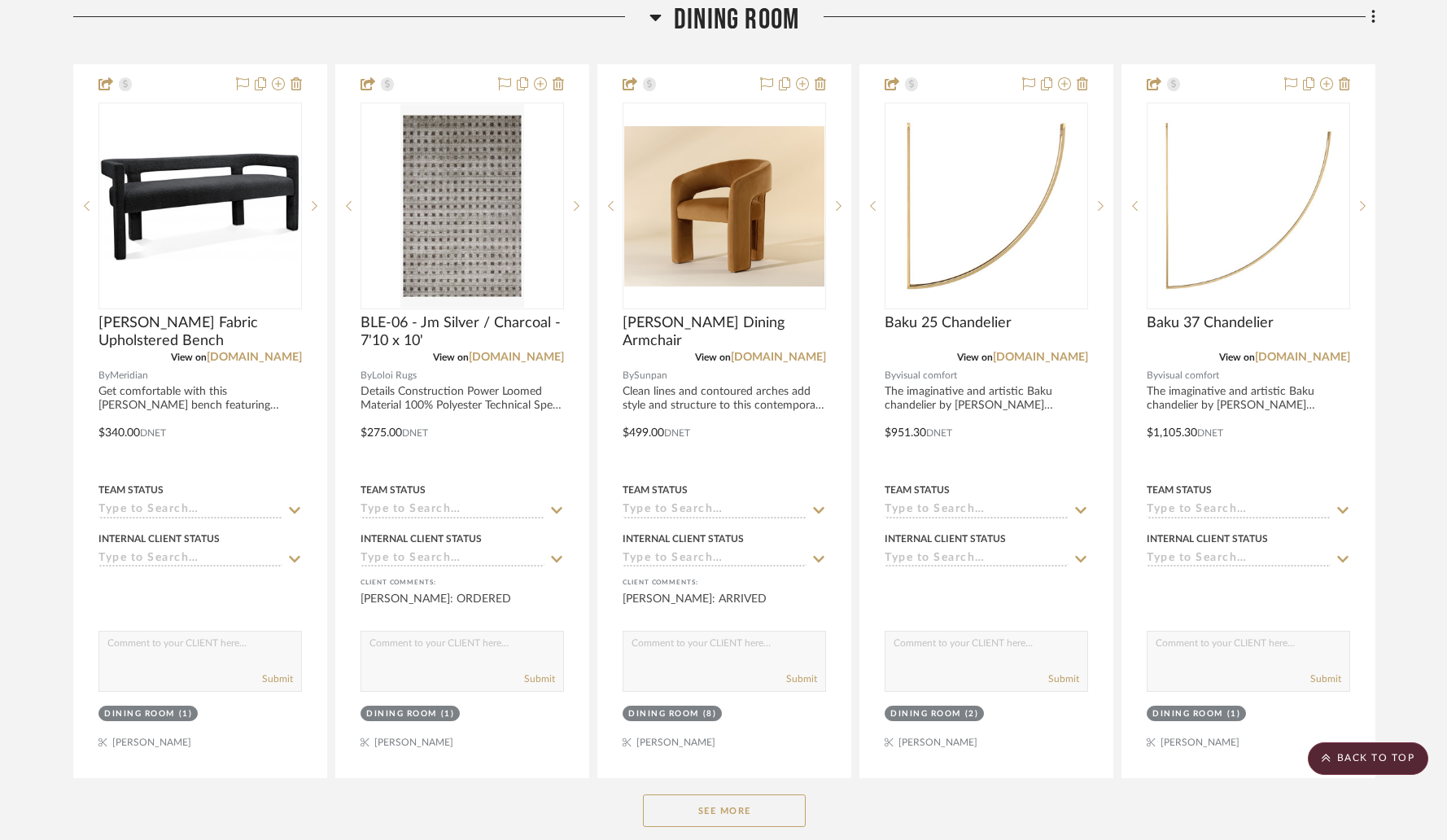
click at [740, 795] on button "See More" at bounding box center [724, 811] width 163 height 33
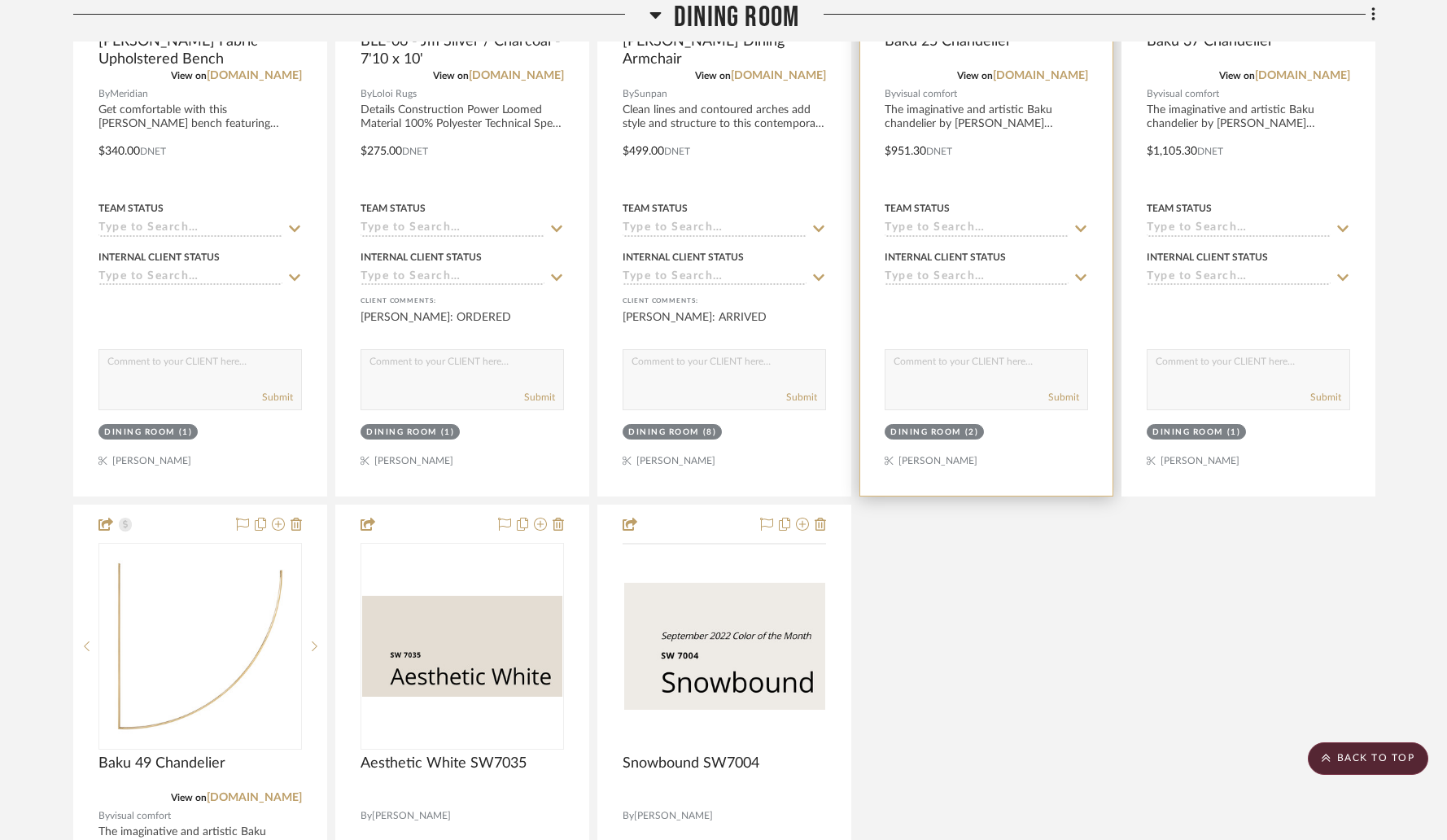
scroll to position [922, 0]
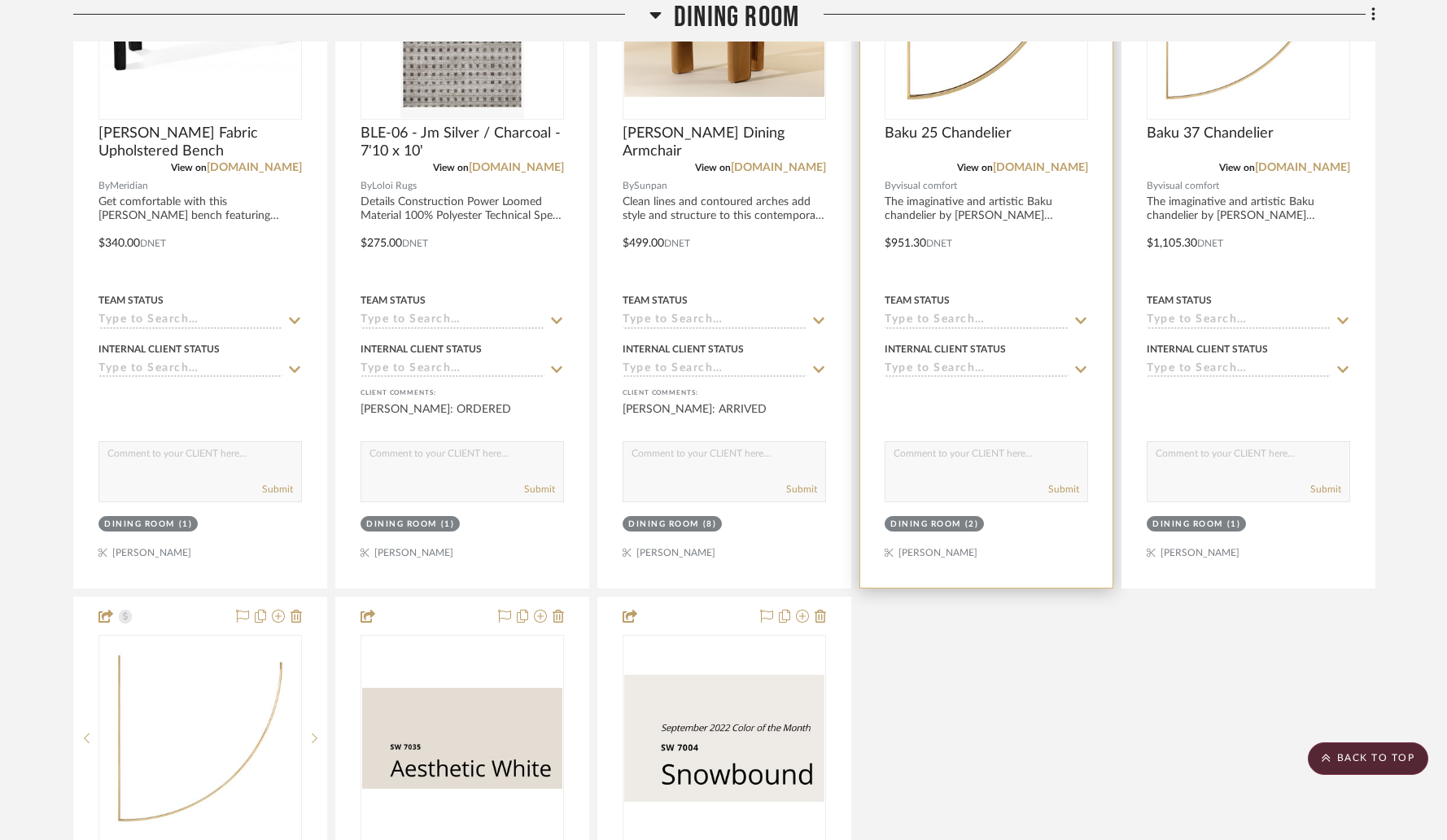
click at [928, 442] on textarea at bounding box center [987, 457] width 202 height 31
type textarea "ARRIVED"
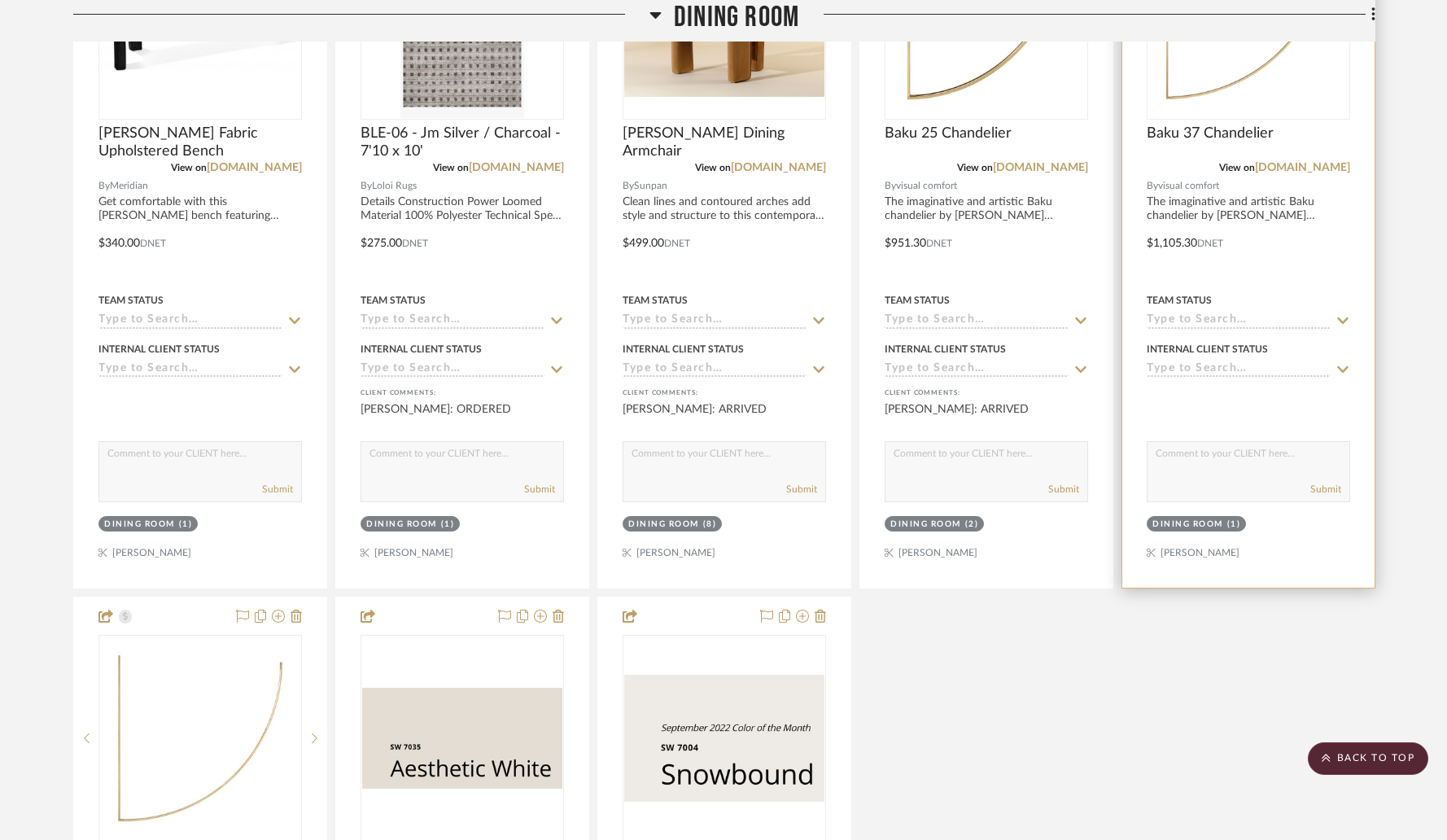
click at [1227, 442] on textarea at bounding box center [1249, 457] width 202 height 31
type textarea "ARRIVED"
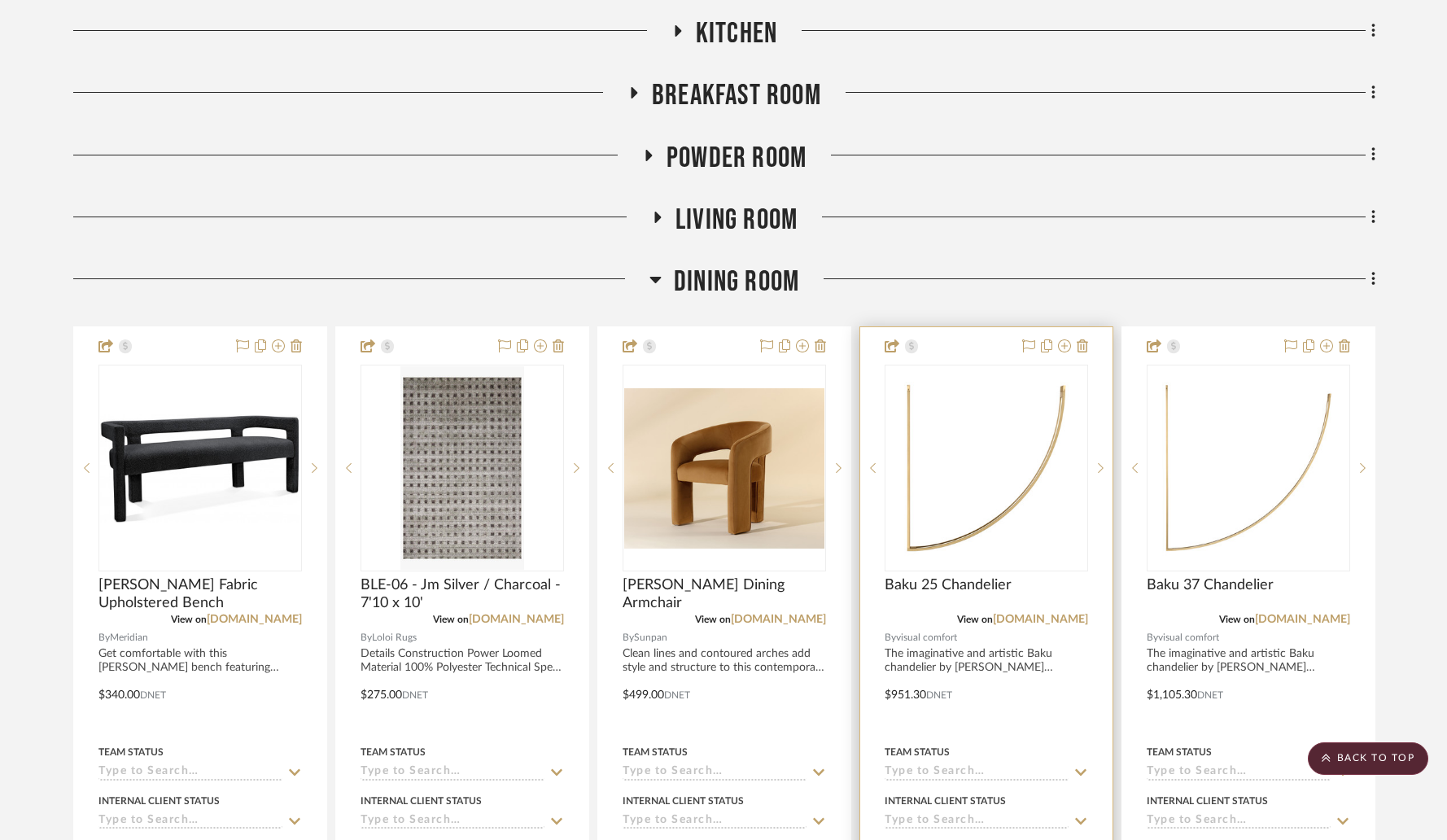
scroll to position [271, 0]
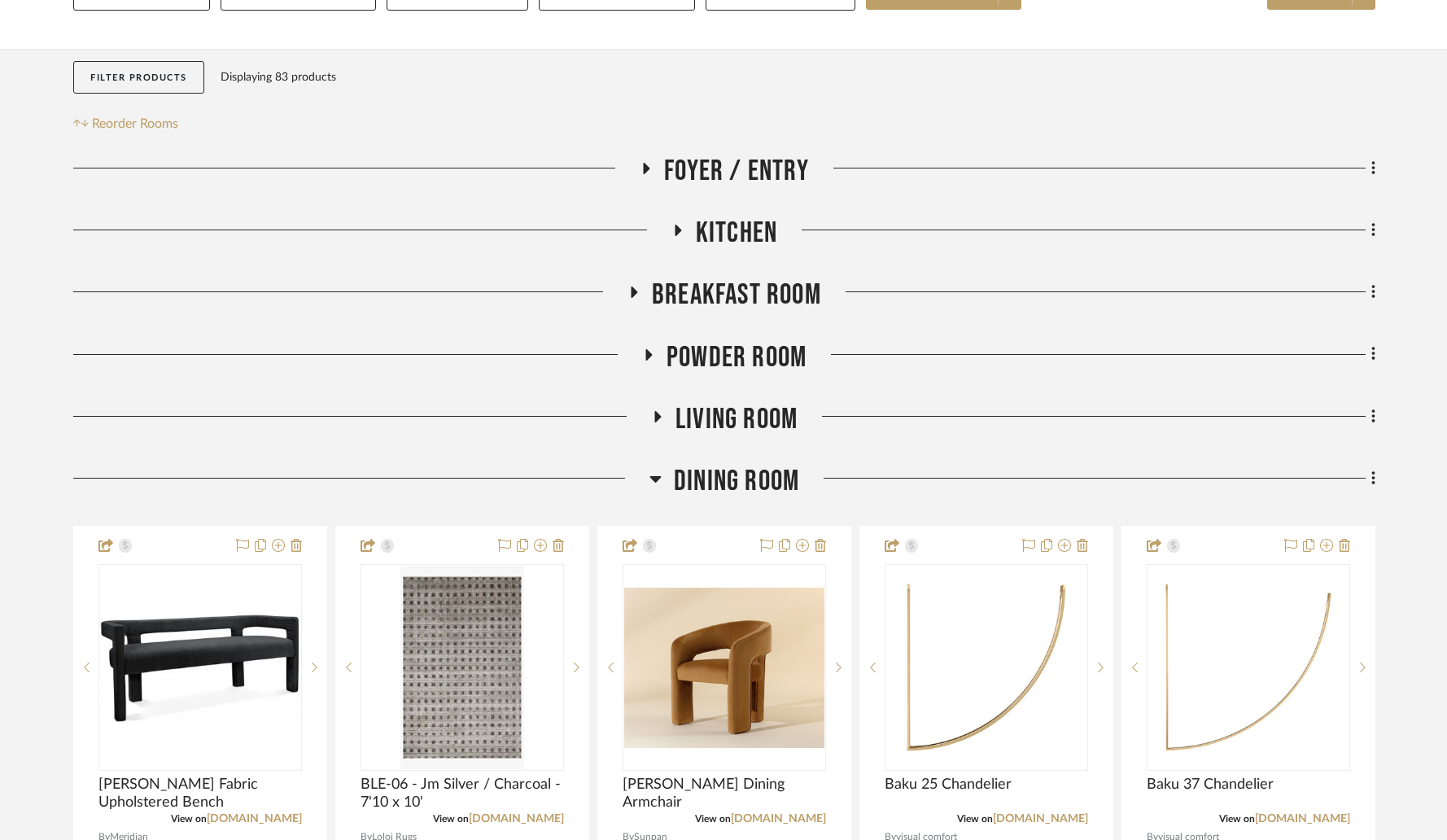
click at [655, 412] on icon at bounding box center [658, 417] width 7 height 11
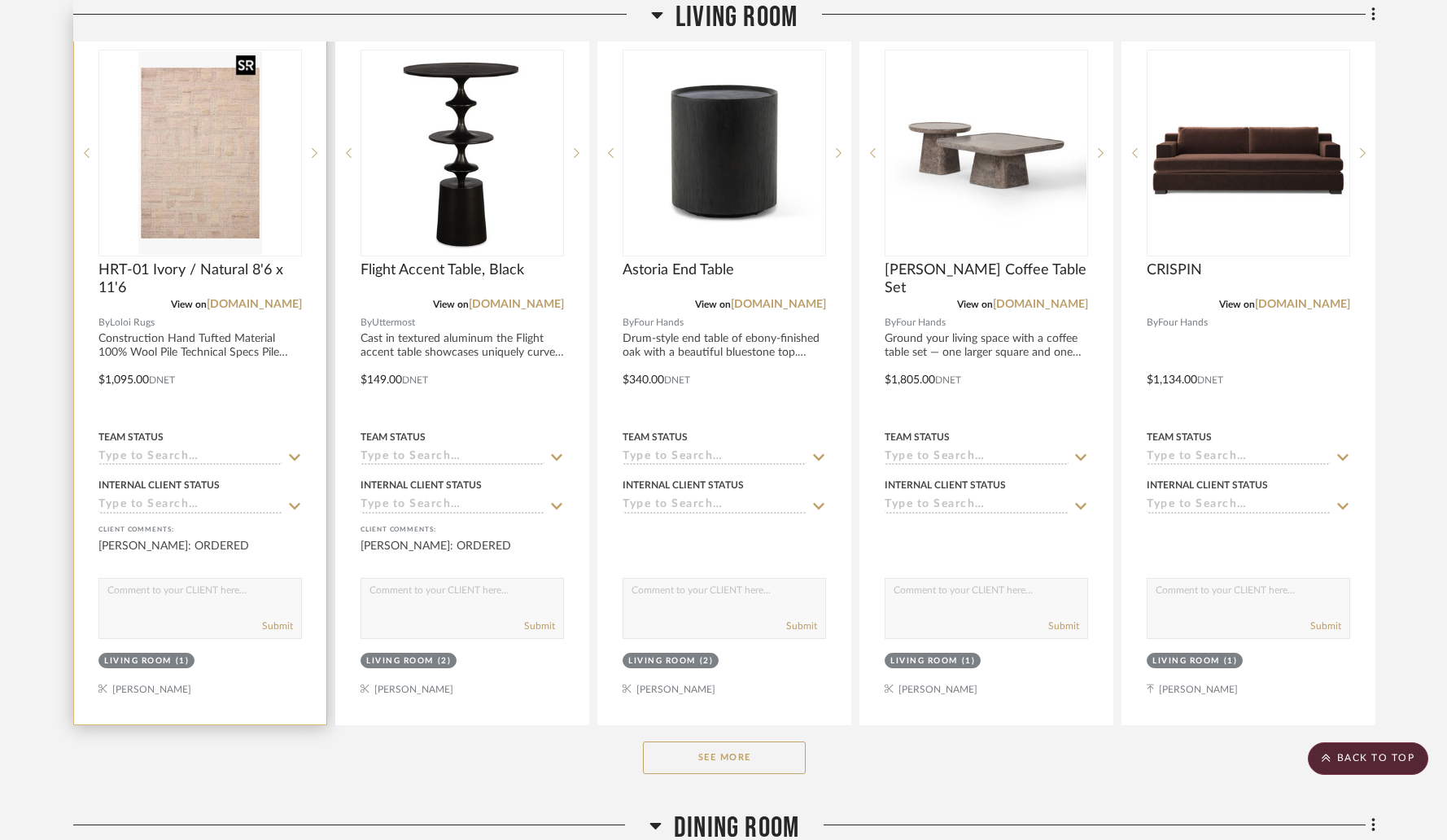
scroll to position [723, 0]
click at [175, 578] on textarea at bounding box center [200, 593] width 202 height 31
type textarea "ARRIVED"
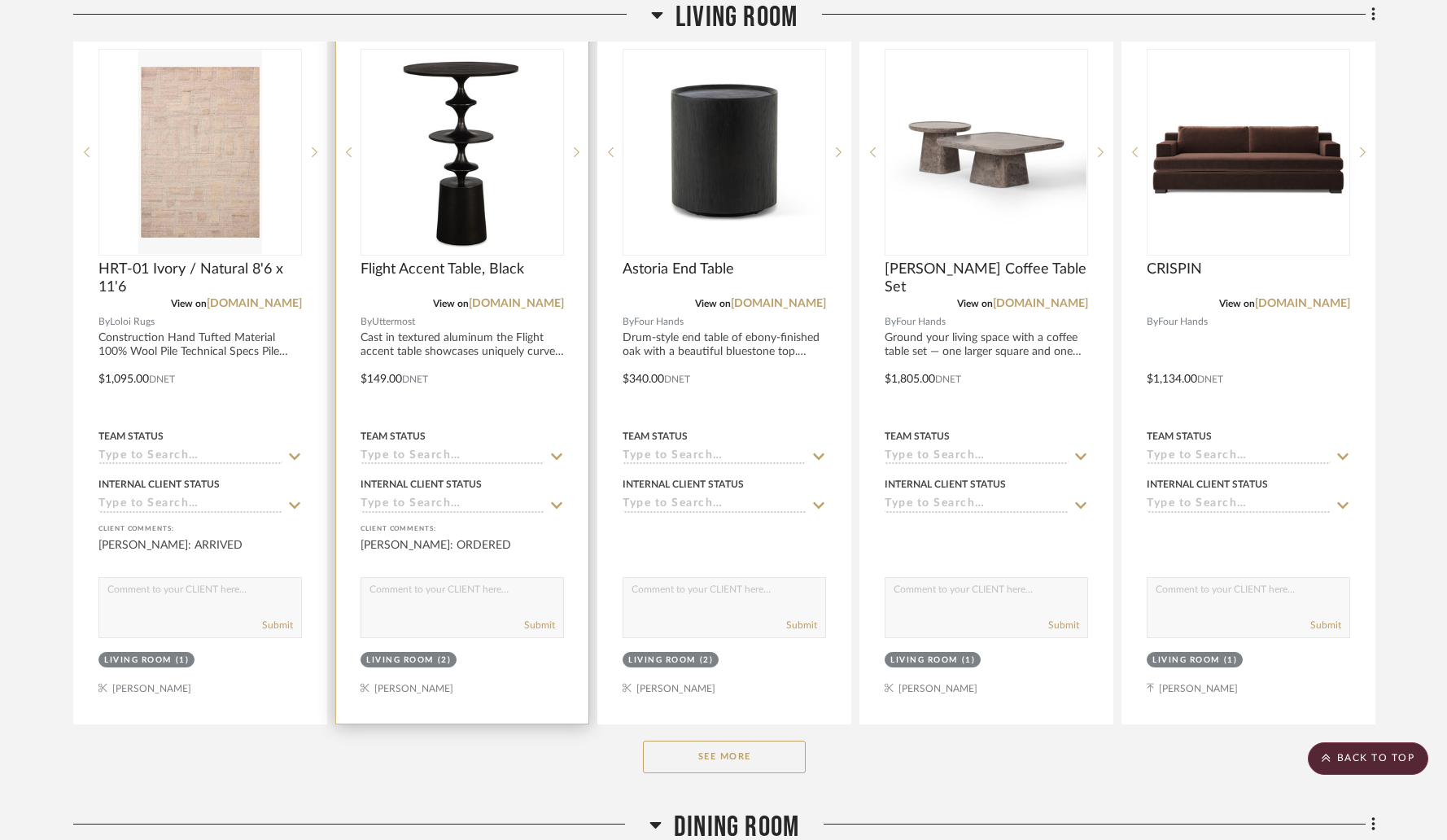
scroll to position [629, 0]
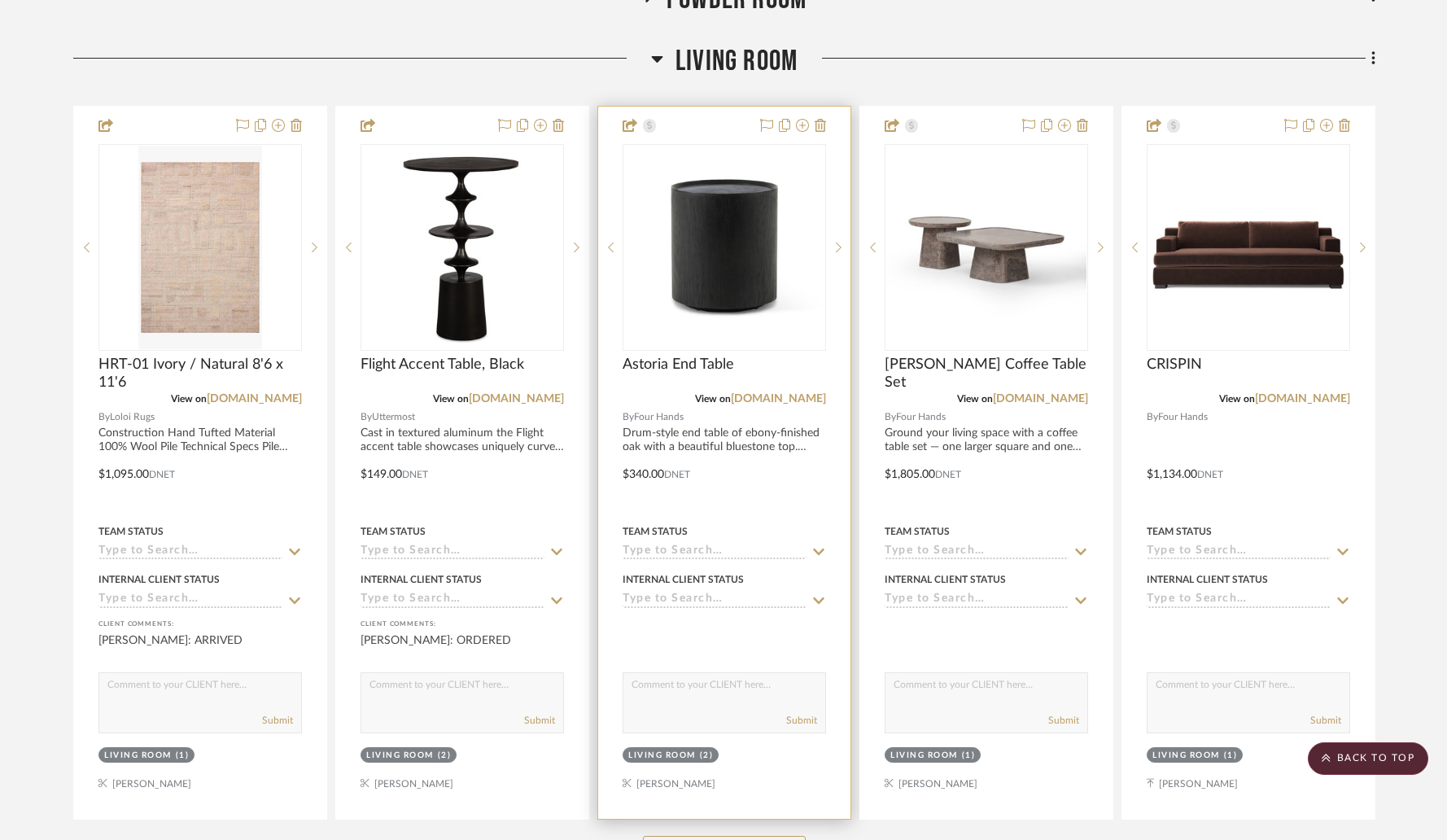
click at [679, 673] on textarea at bounding box center [724, 688] width 202 height 31
type textarea "ARRIVED"
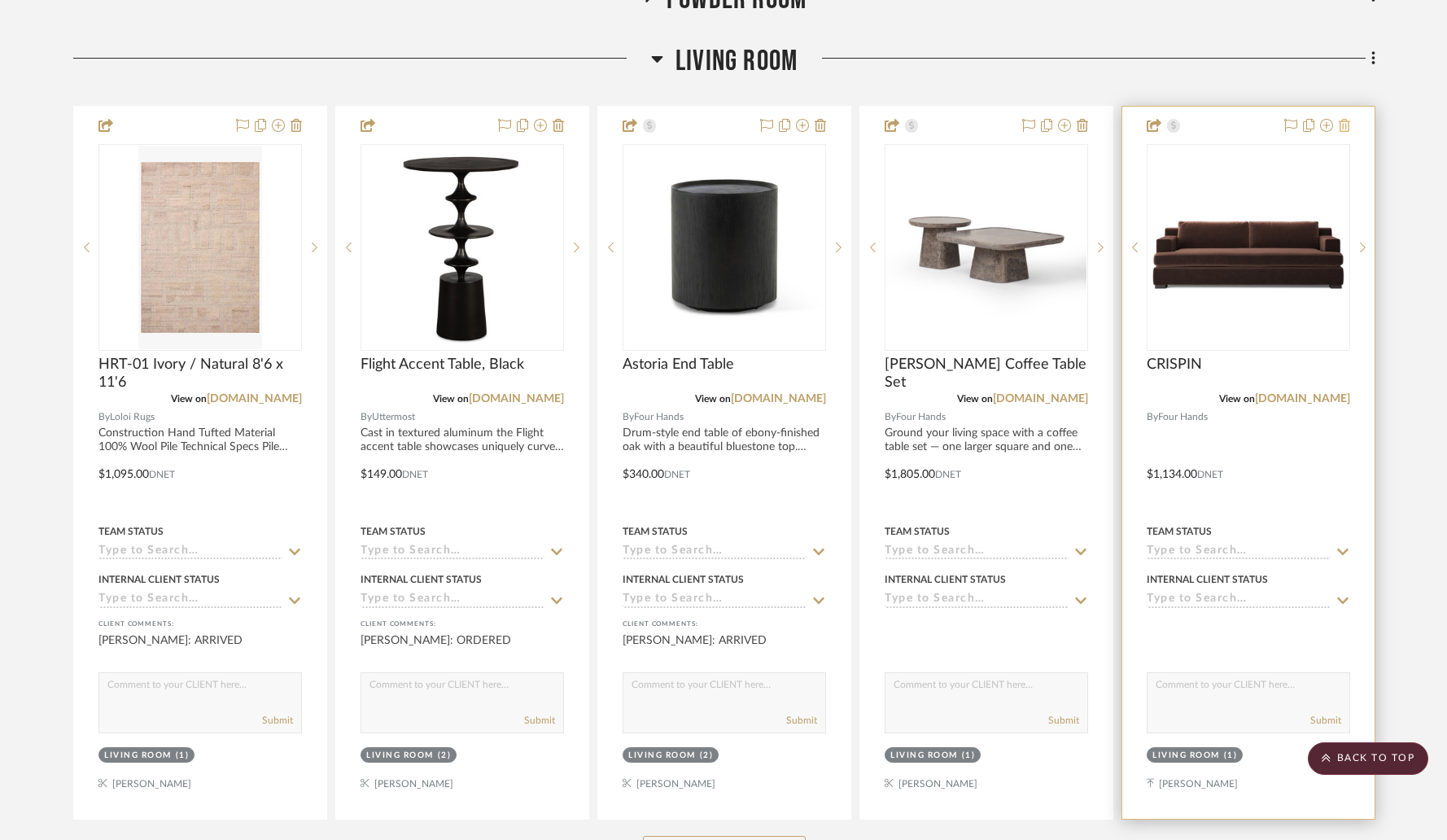
click at [1344, 118] on icon at bounding box center [1345, 125] width 11 height 13
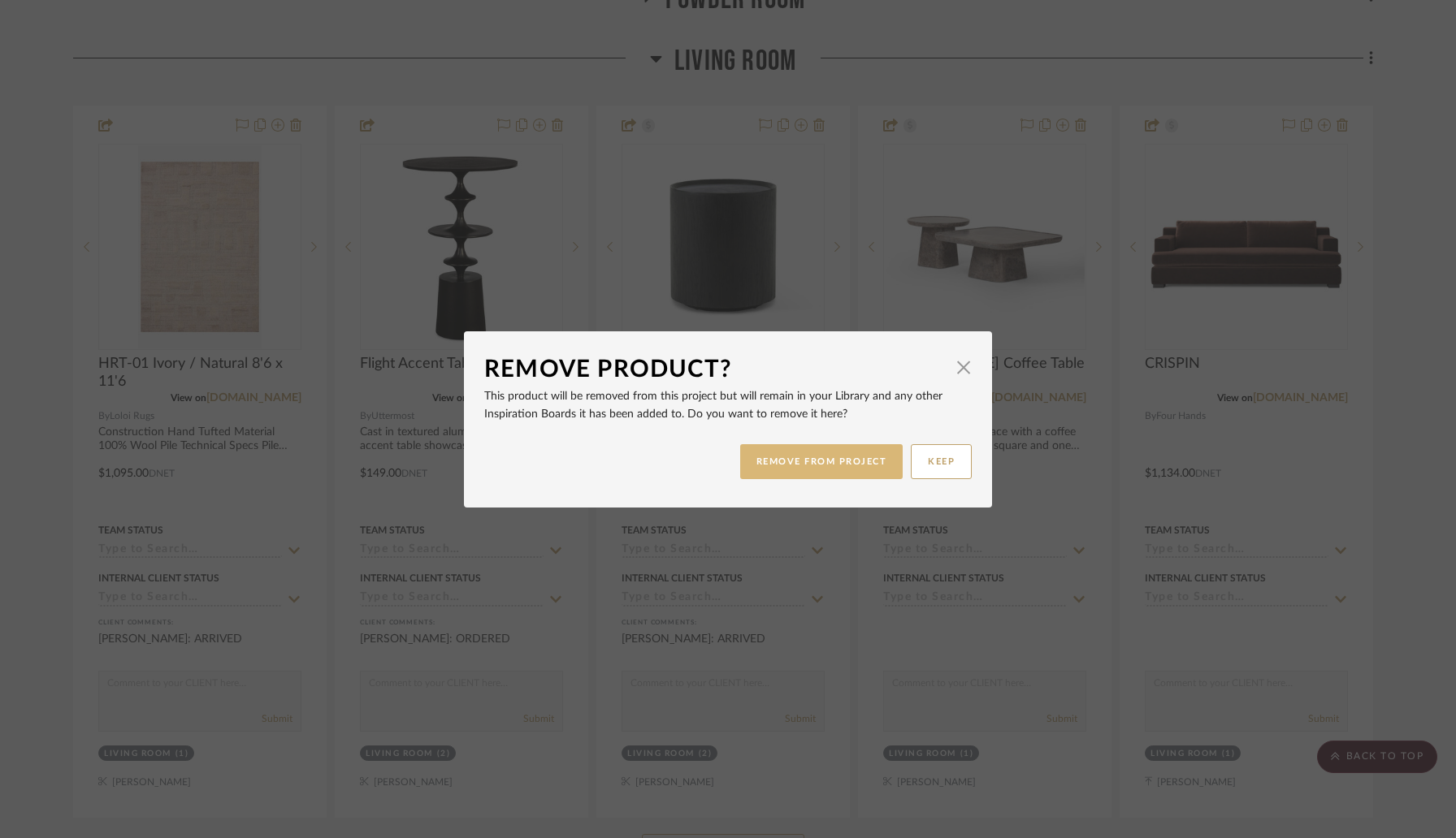
click at [836, 466] on button "REMOVE FROM PROJECT" at bounding box center [821, 461] width 163 height 35
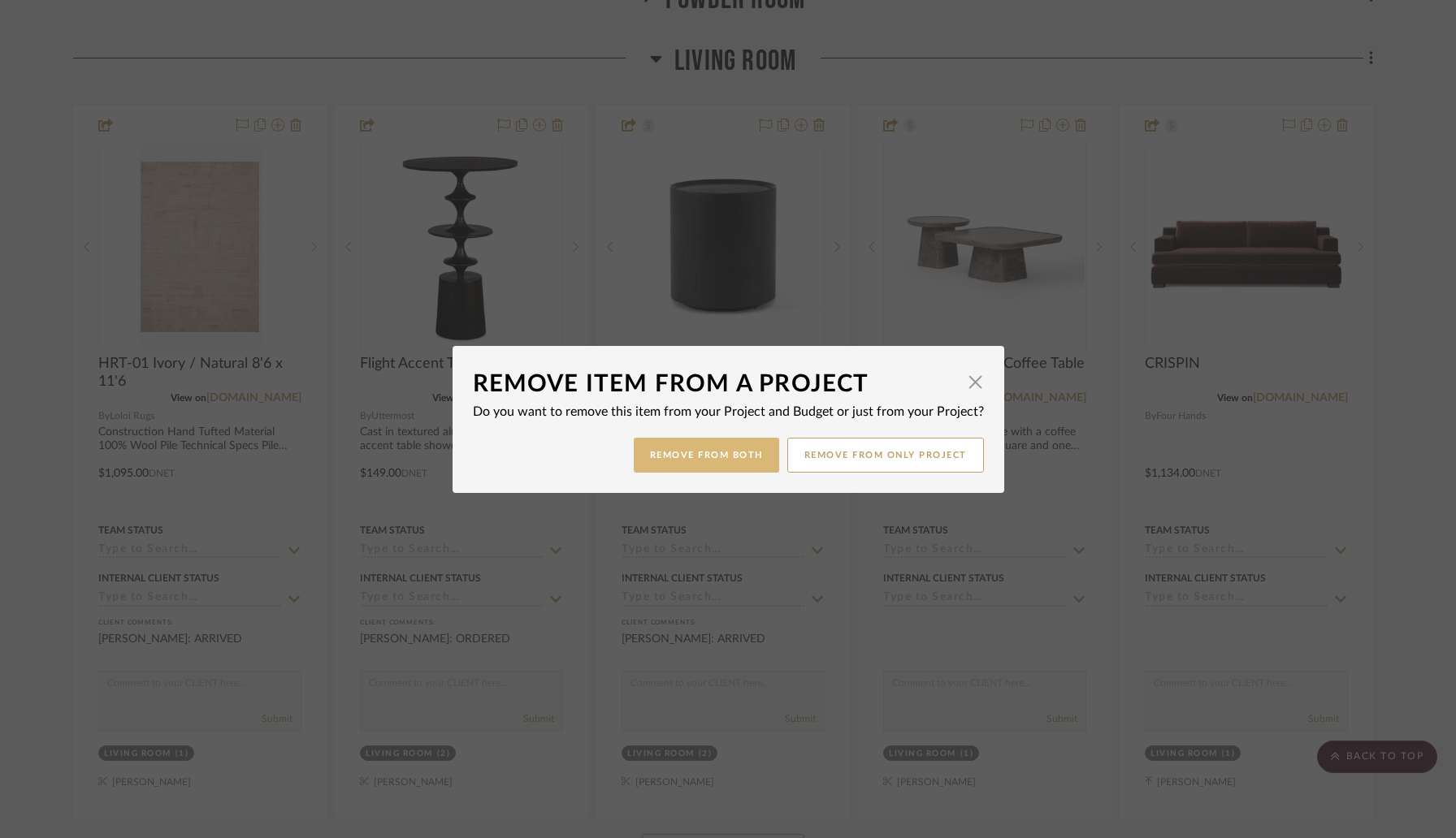
click at [730, 459] on button "Remove from Both" at bounding box center [706, 455] width 145 height 35
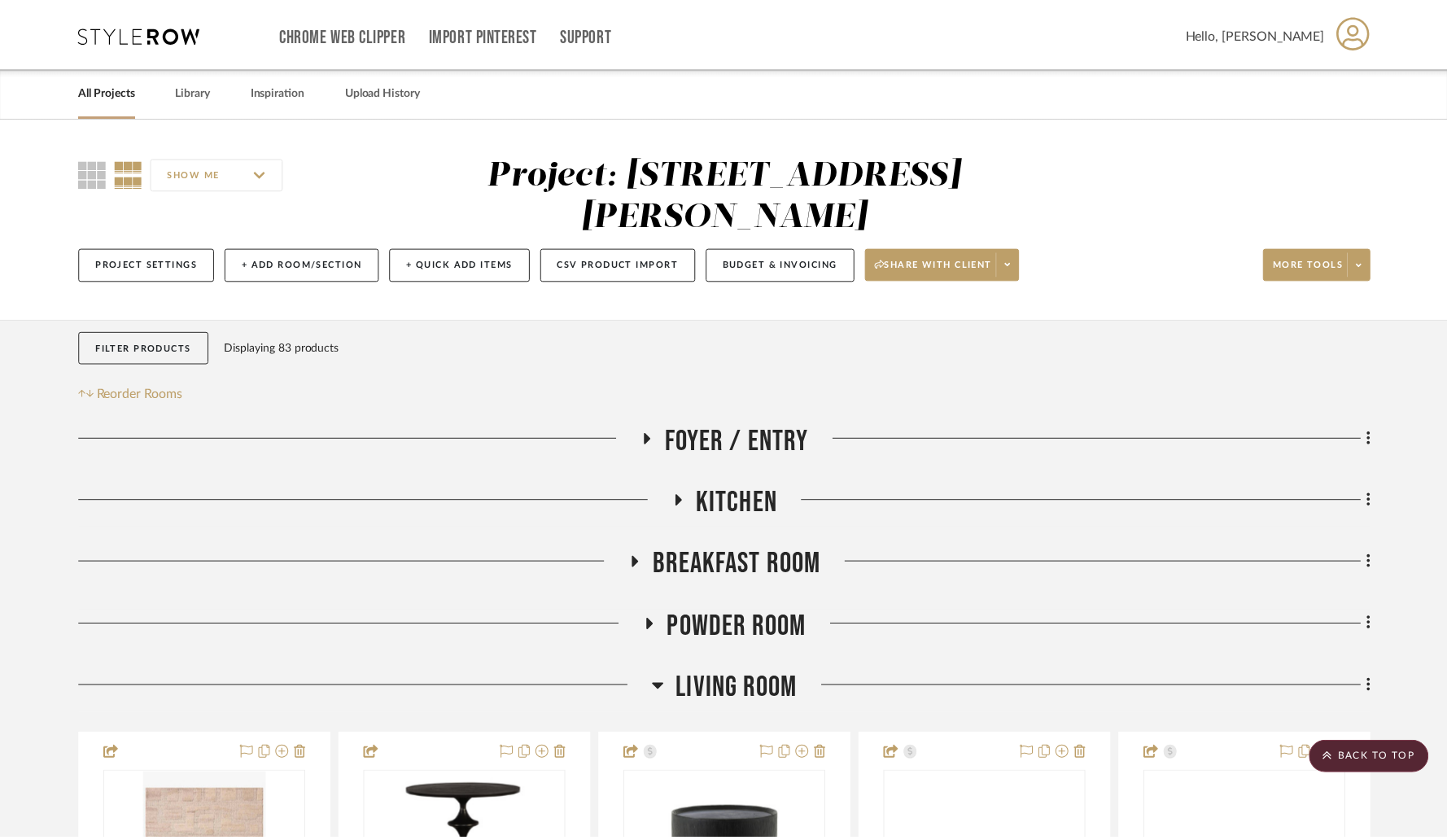
scroll to position [629, 0]
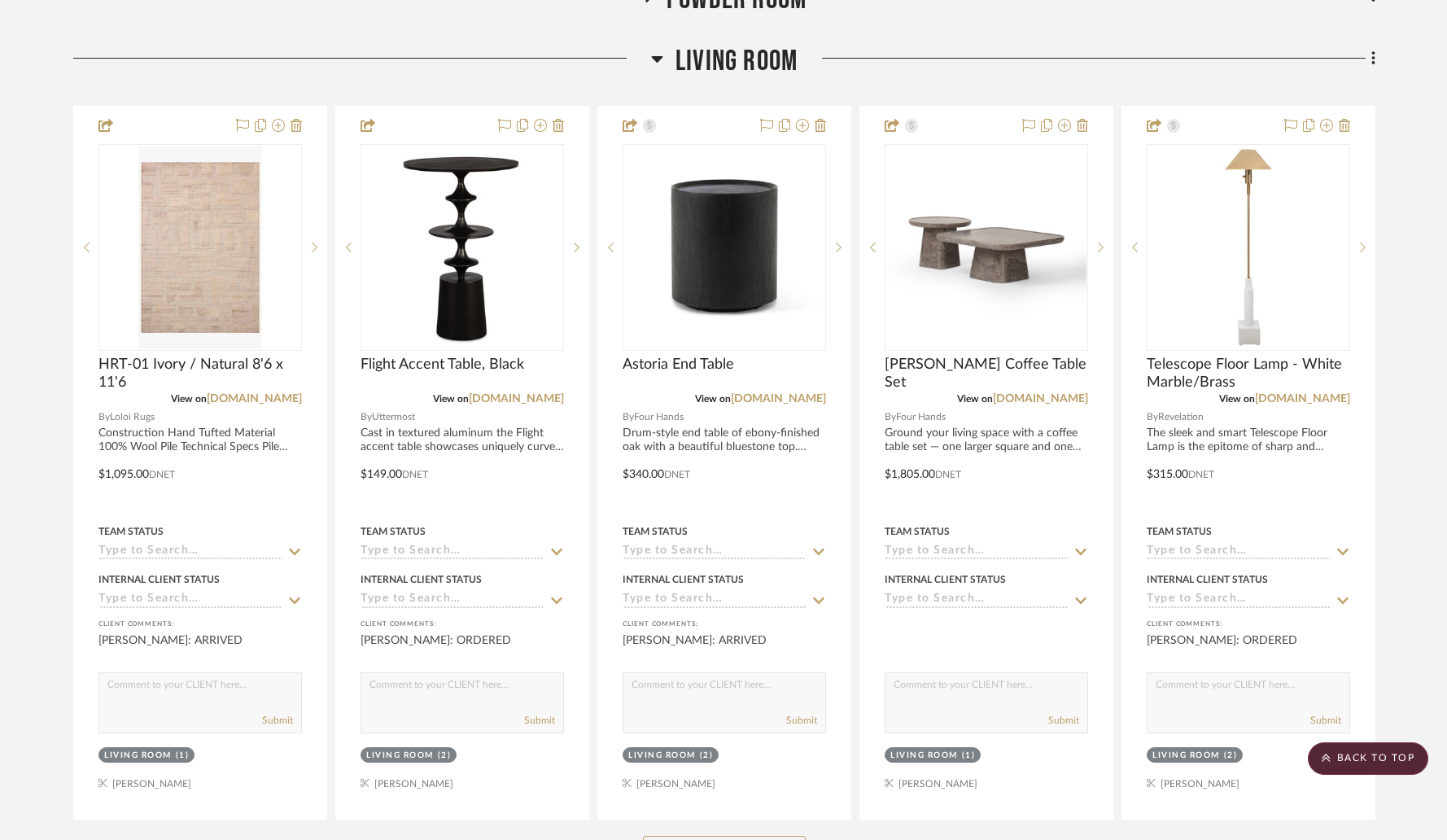
click at [756, 836] on button "See More" at bounding box center [724, 852] width 163 height 33
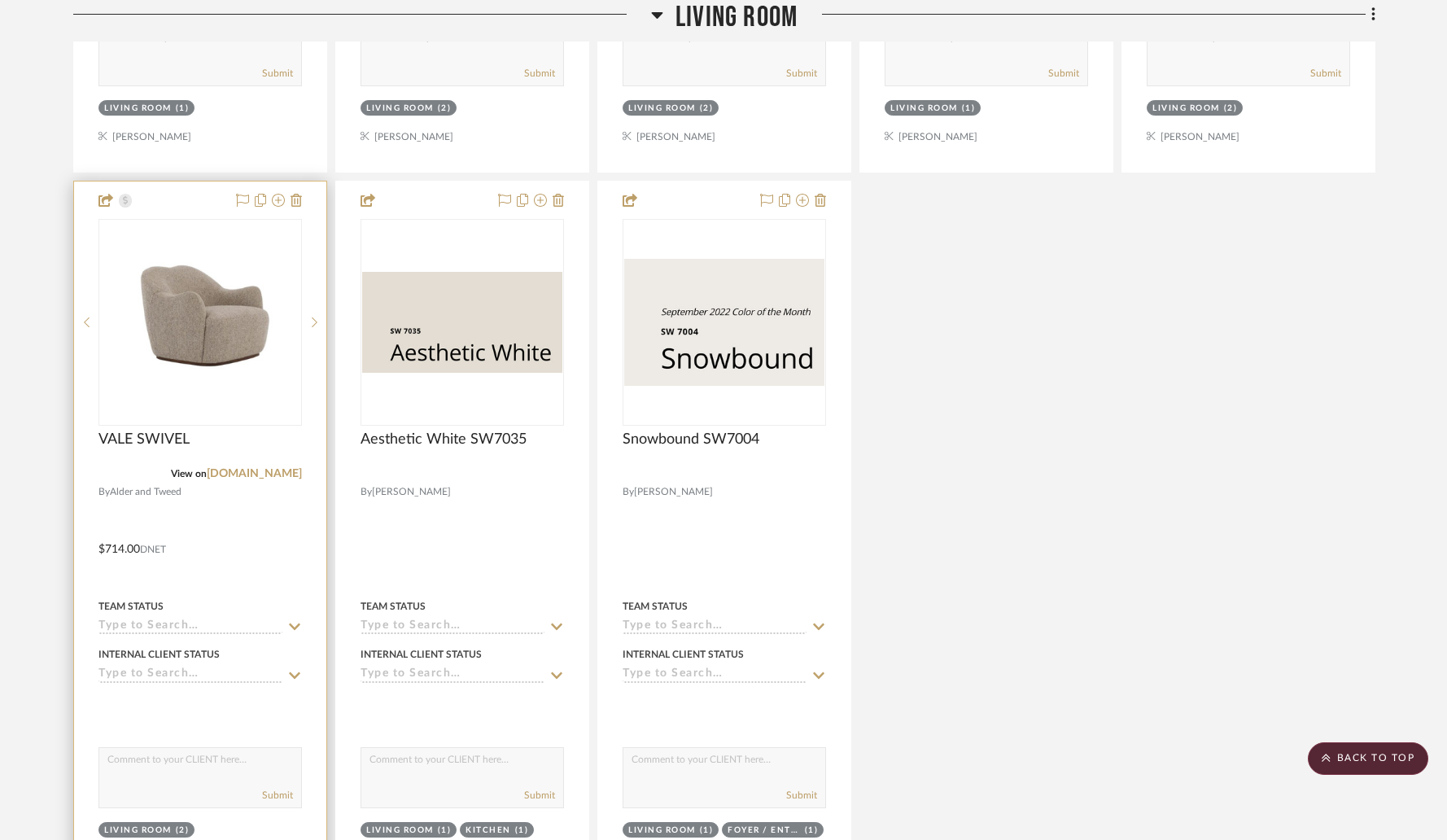
scroll to position [1276, 0]
click at [138, 747] on textarea at bounding box center [200, 762] width 202 height 31
type textarea "ARRIVED"
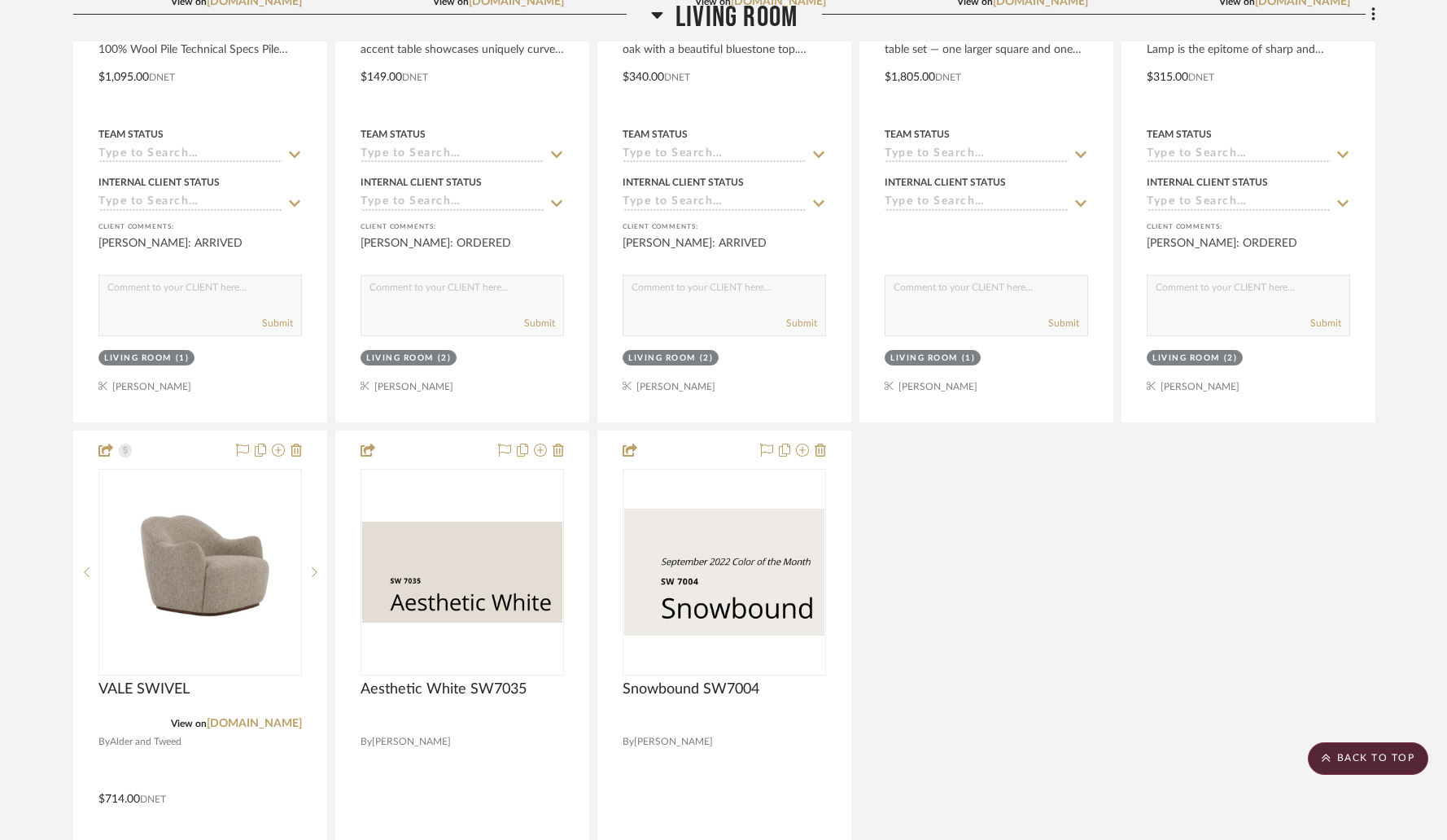
scroll to position [652, 0]
